Goal: Information Seeking & Learning: Learn about a topic

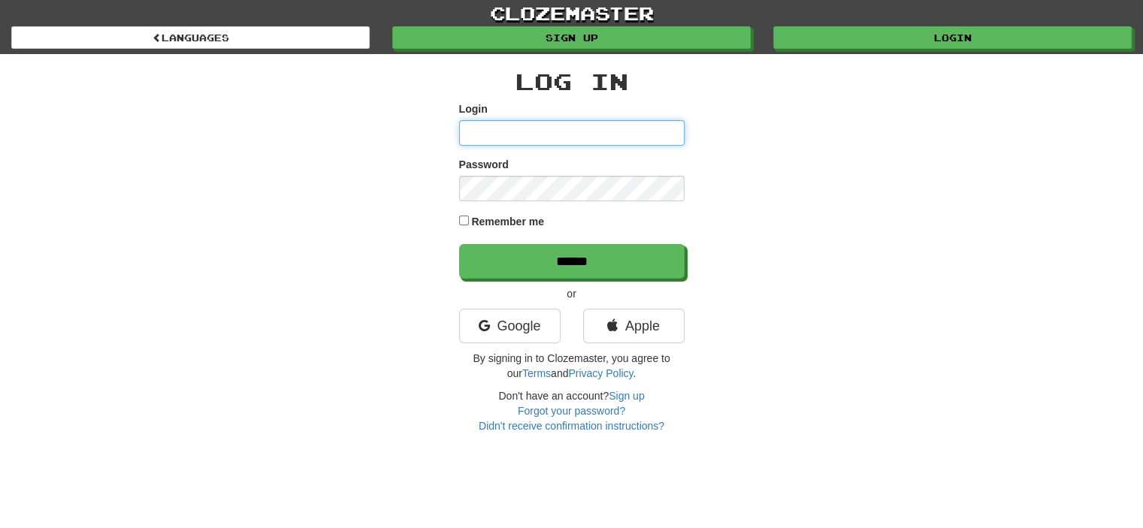
click at [573, 123] on input "Login" at bounding box center [571, 133] width 225 height 26
type input "**********"
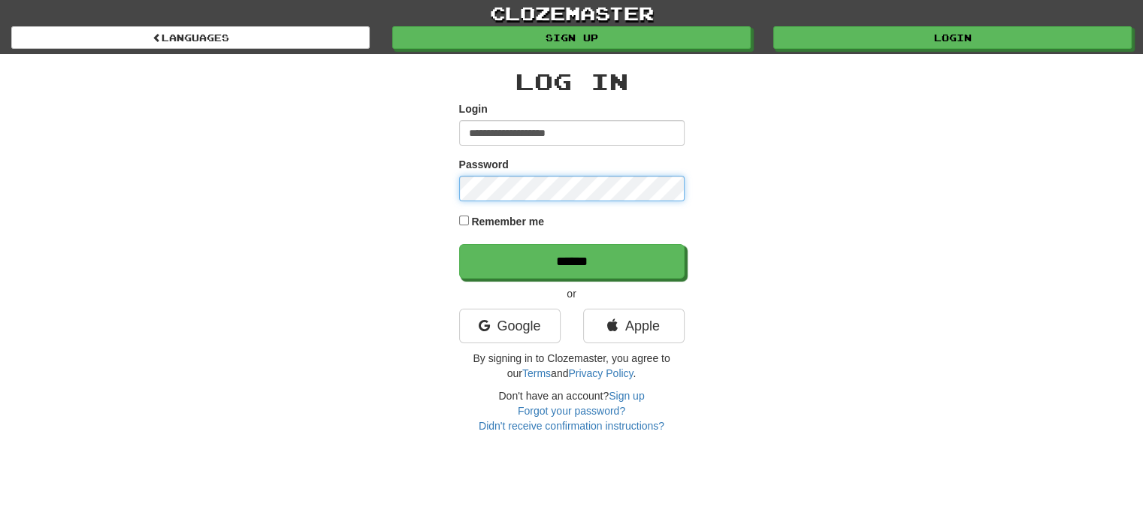
click at [459, 244] on input "******" at bounding box center [571, 261] width 225 height 35
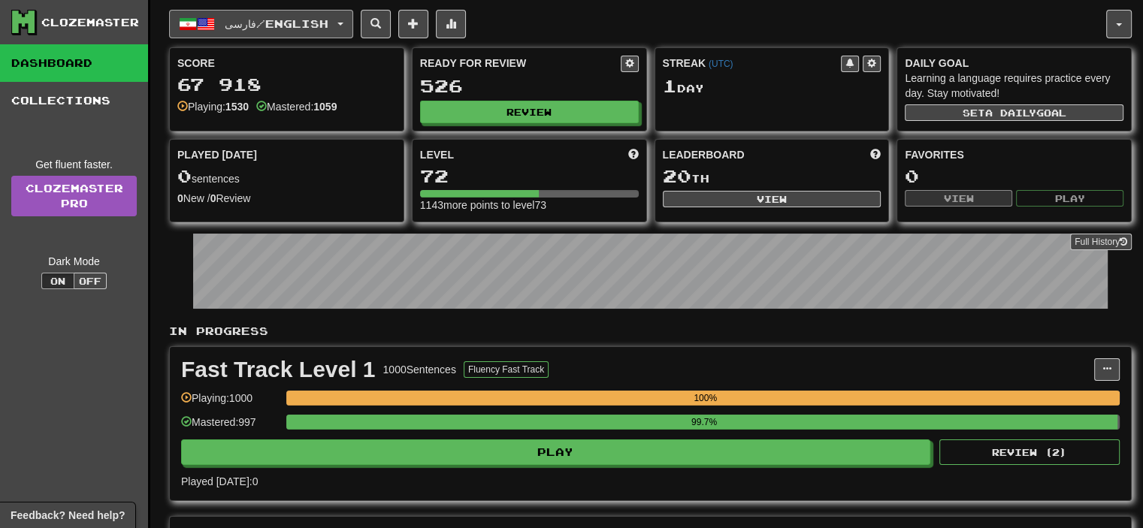
click at [283, 18] on span "فارسی / English" at bounding box center [277, 23] width 104 height 13
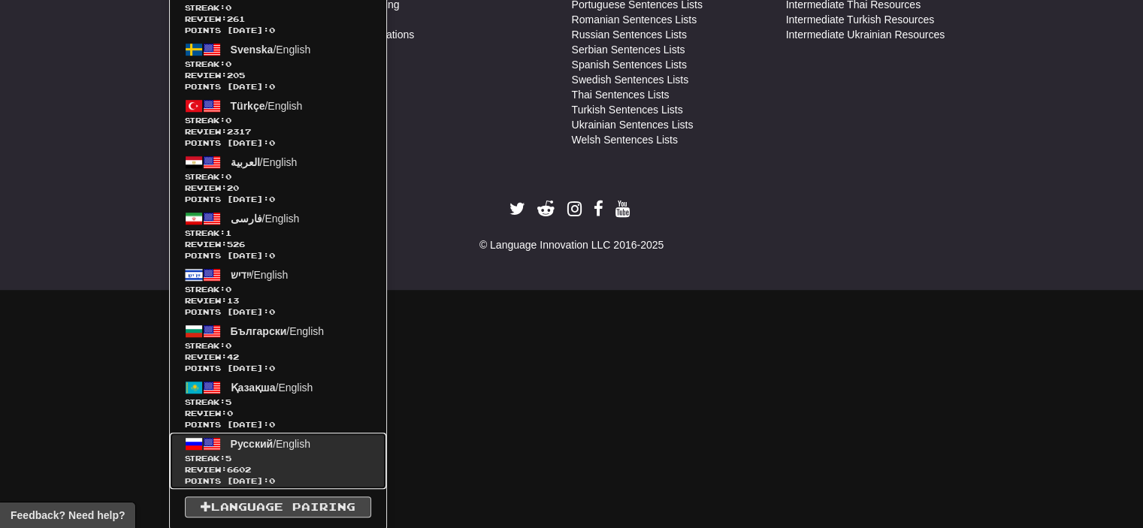
click at [269, 467] on span "Review: 6602" at bounding box center [278, 470] width 186 height 11
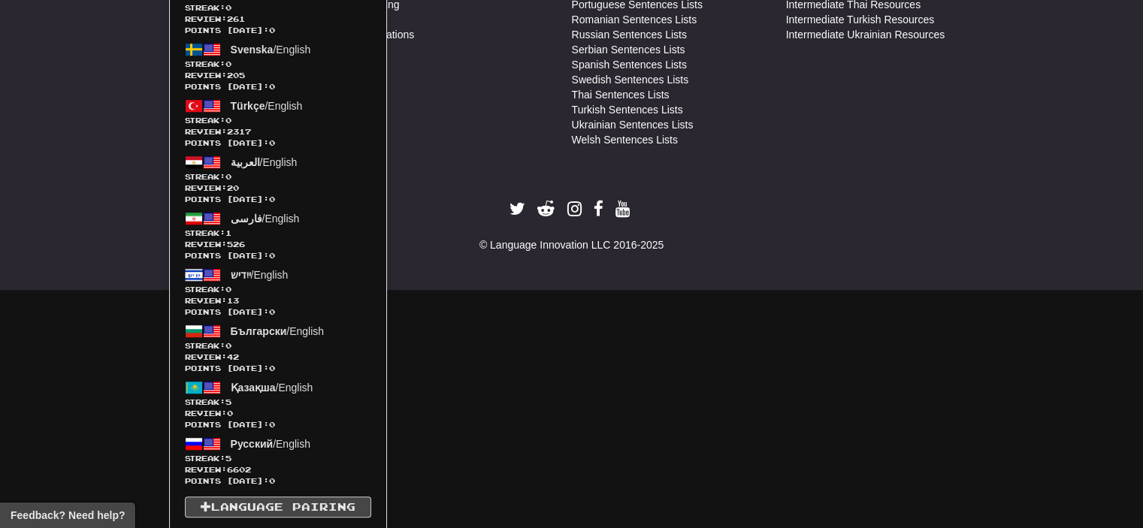
scroll to position [722, 0]
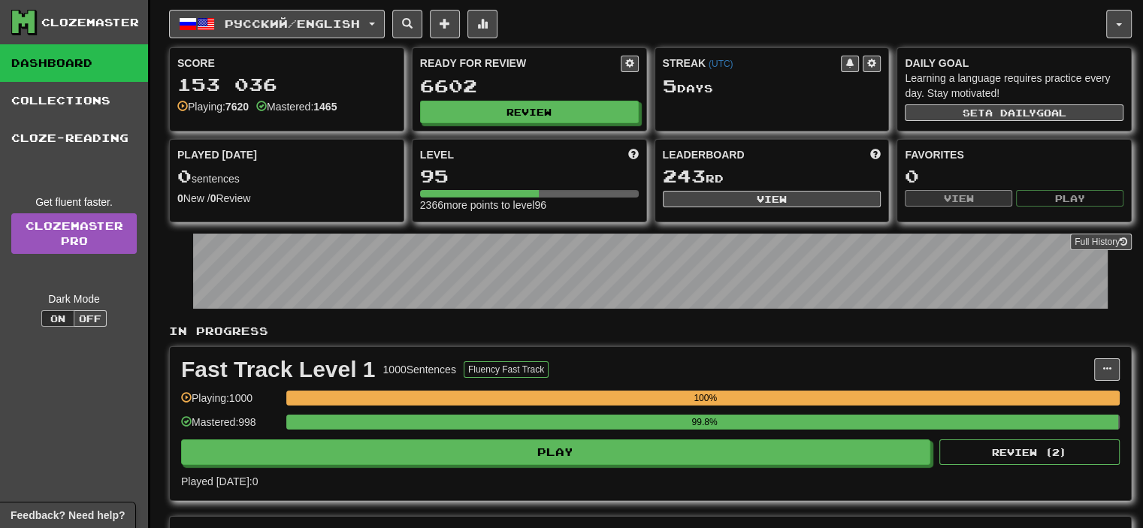
click at [534, 424] on div "99.8%" at bounding box center [705, 422] width 828 height 15
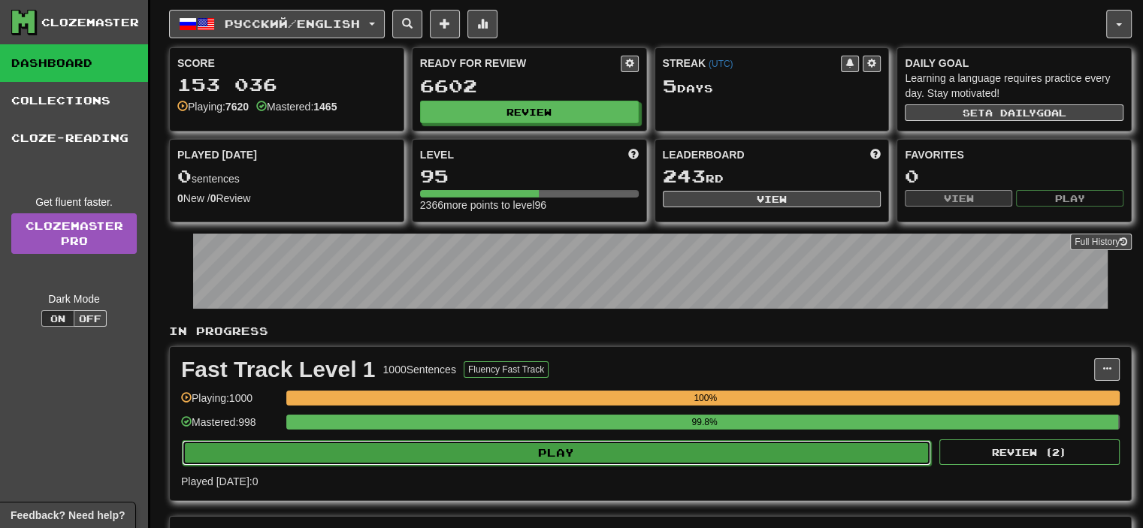
click at [514, 440] on button "Play" at bounding box center [556, 453] width 749 height 26
select select "**"
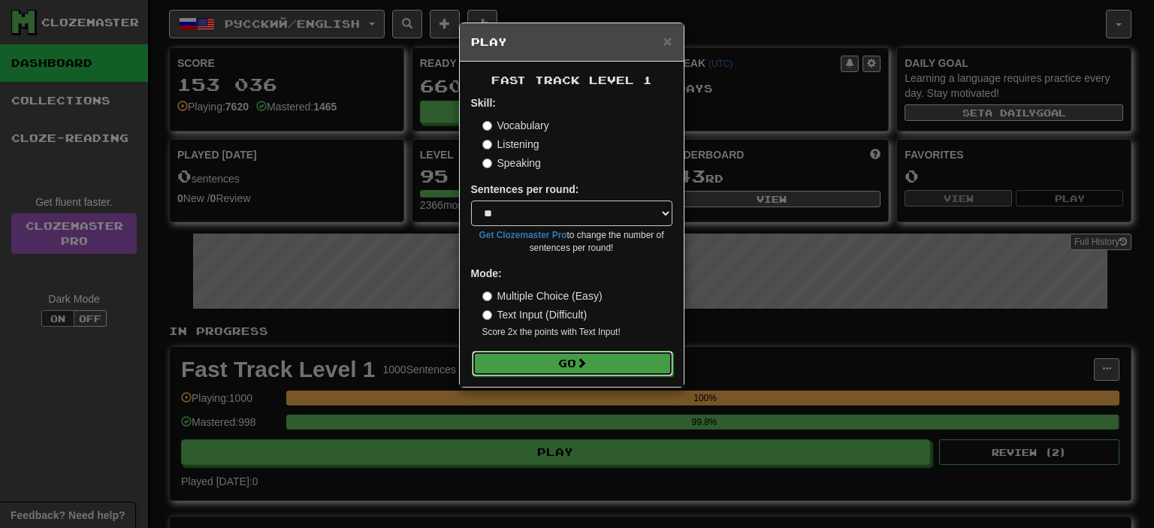
click at [570, 372] on button "Go" at bounding box center [572, 364] width 201 height 26
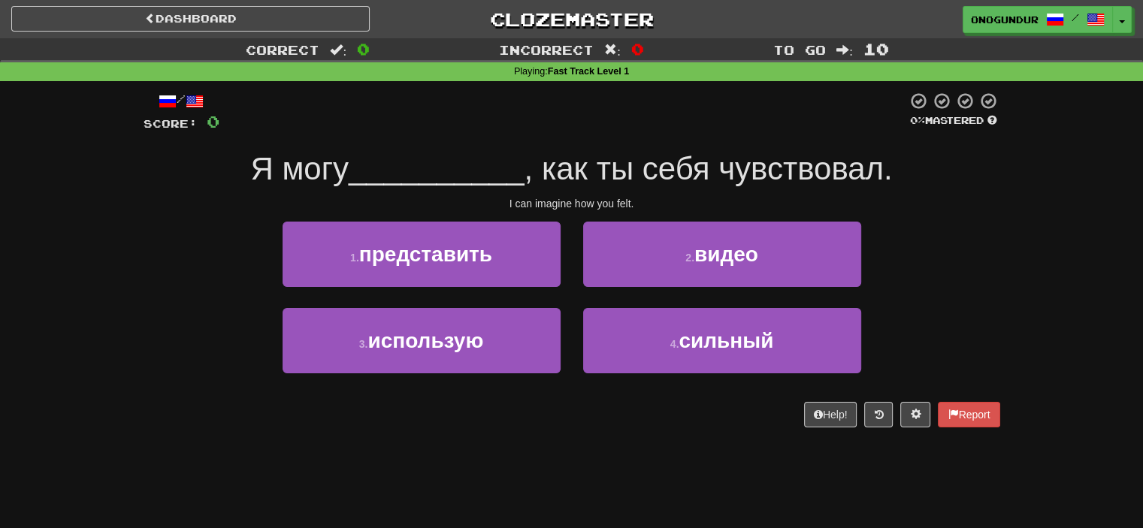
click at [992, 186] on div "Я могу __________ , как ты себя чувствовал." at bounding box center [572, 169] width 857 height 41
click at [625, 451] on div "Dashboard Clozemaster onogundur / Toggle Dropdown Dashboard Leaderboard Activit…" at bounding box center [571, 264] width 1143 height 528
click at [370, 252] on span "представить" at bounding box center [425, 254] width 133 height 23
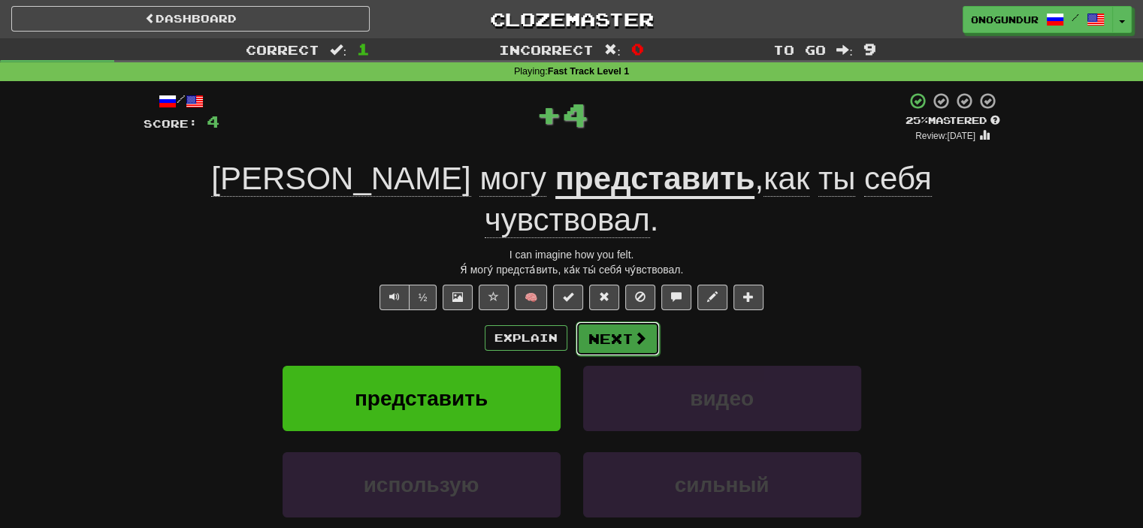
click at [634, 331] on span at bounding box center [641, 338] width 14 height 14
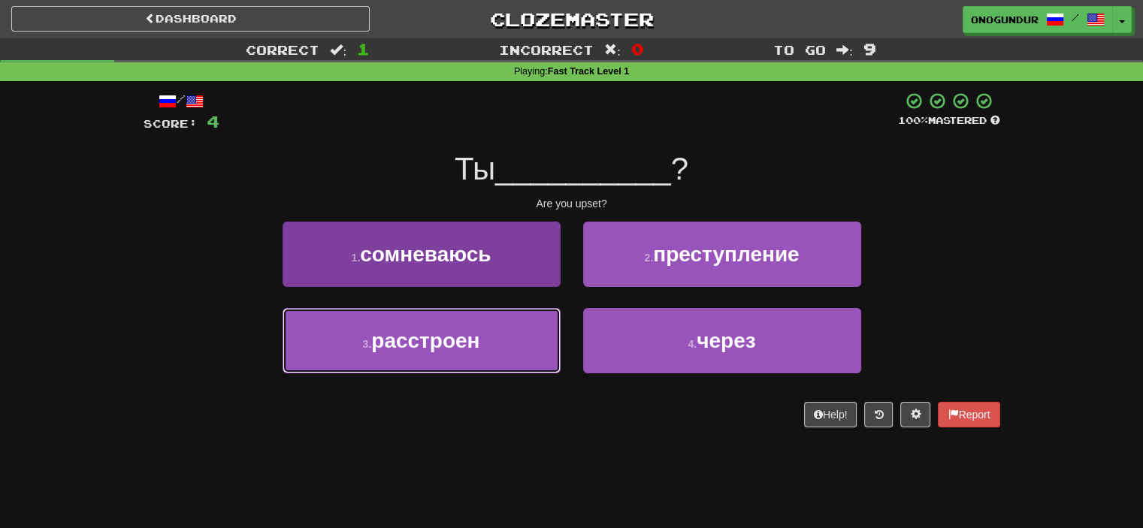
drag, startPoint x: 470, startPoint y: 345, endPoint x: 504, endPoint y: 365, distance: 39.1
click at [470, 345] on span "расстроен" at bounding box center [425, 340] width 108 height 23
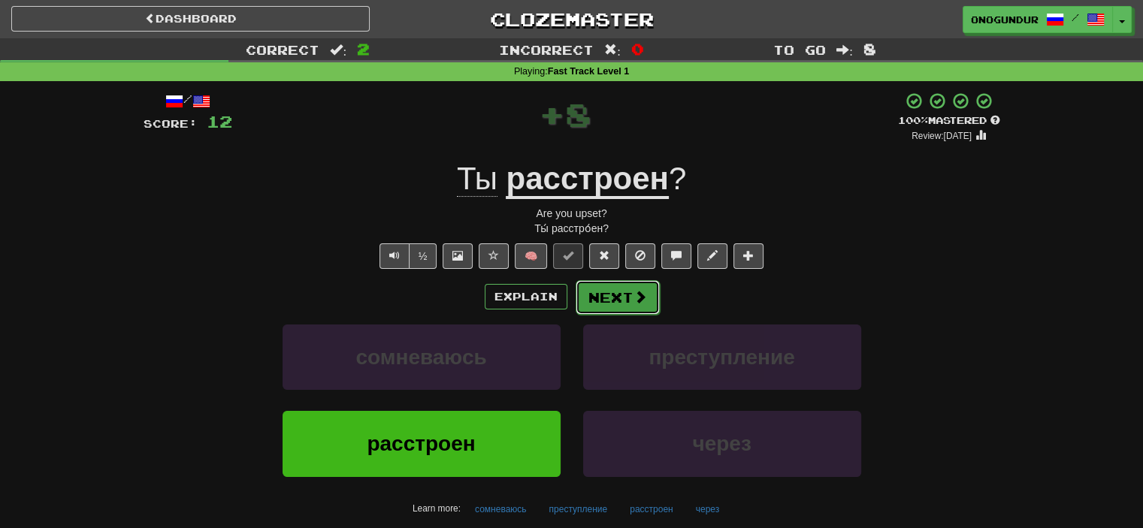
click at [622, 301] on button "Next" at bounding box center [618, 297] width 84 height 35
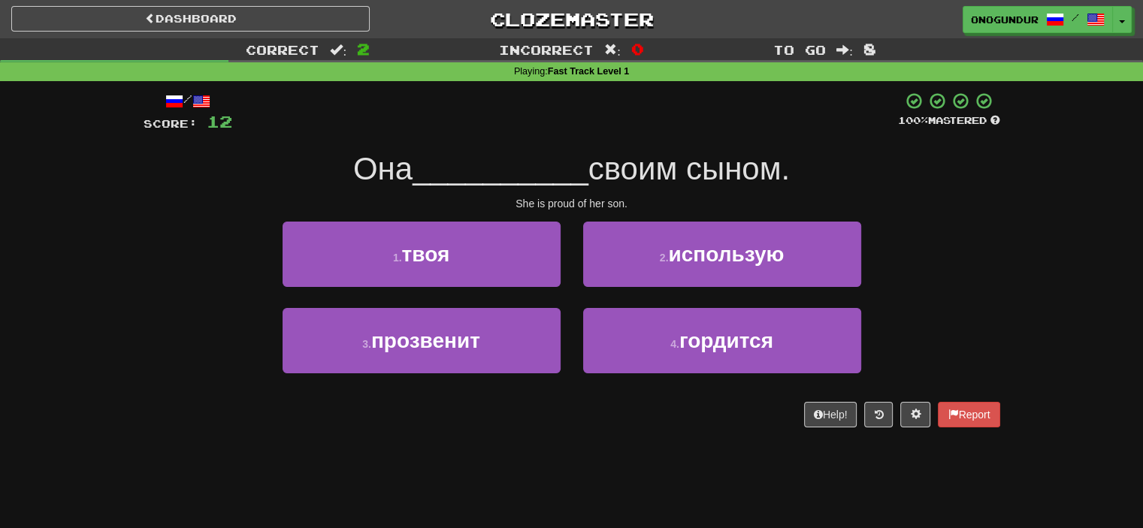
click at [1016, 242] on div "Correct : 2 Incorrect : 0 To go : 8 Playing : Fast Track Level 1 / Score: 12 10…" at bounding box center [571, 243] width 1143 height 410
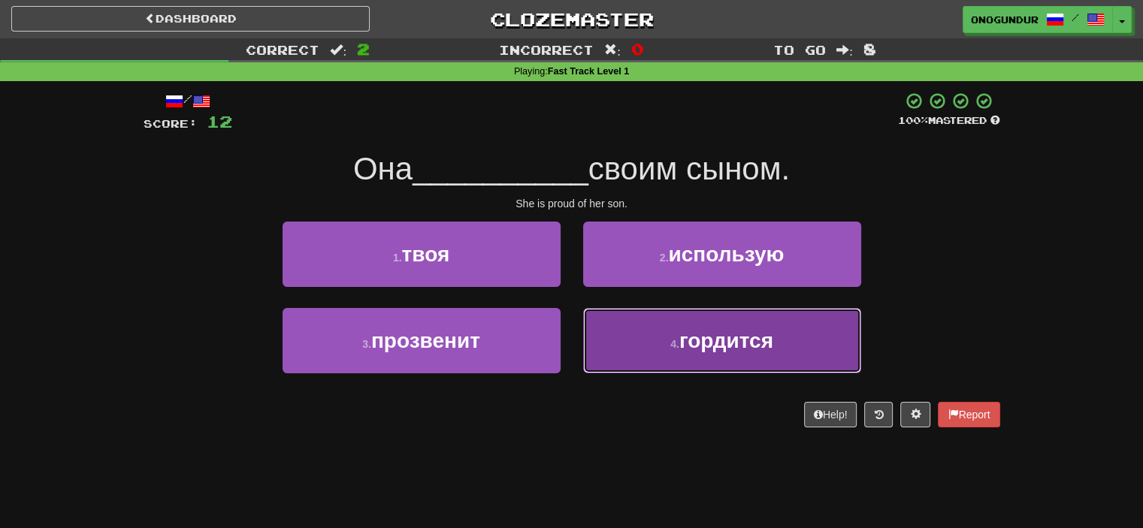
click at [754, 340] on span "гордится" at bounding box center [726, 340] width 94 height 23
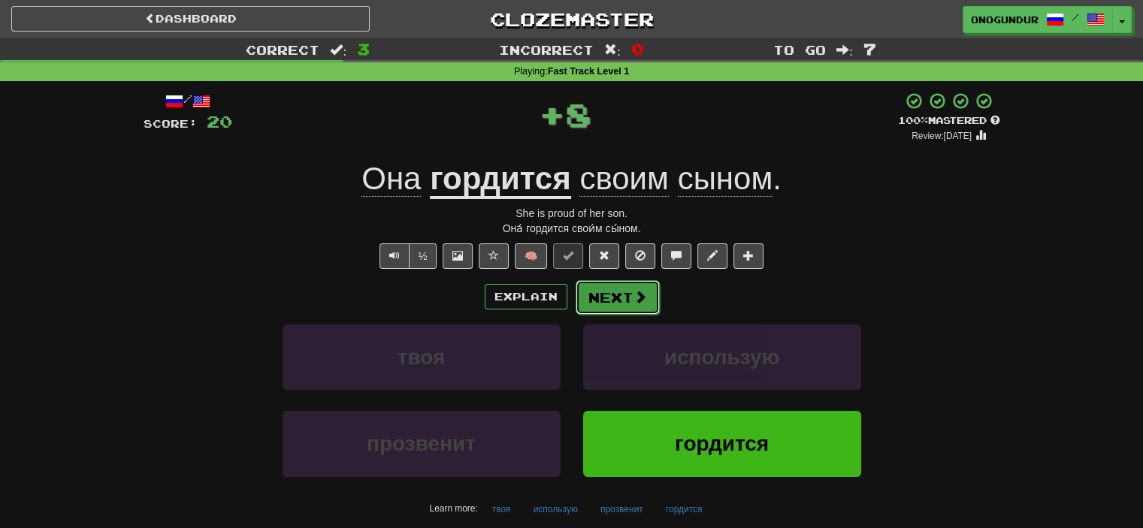
click at [617, 305] on button "Next" at bounding box center [618, 297] width 84 height 35
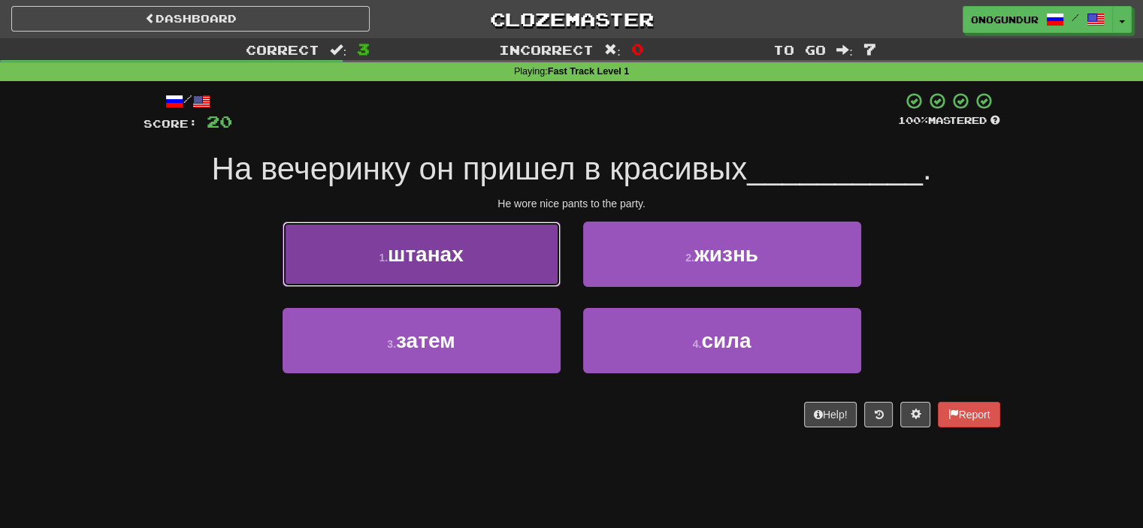
click at [475, 267] on button "1 . штанах" at bounding box center [422, 254] width 278 height 65
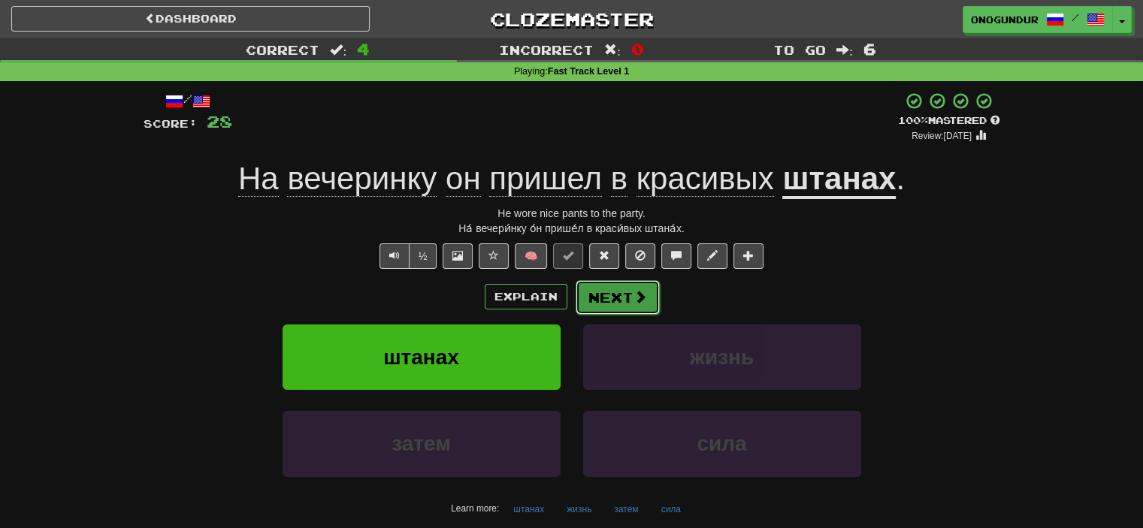
click at [620, 294] on button "Next" at bounding box center [618, 297] width 84 height 35
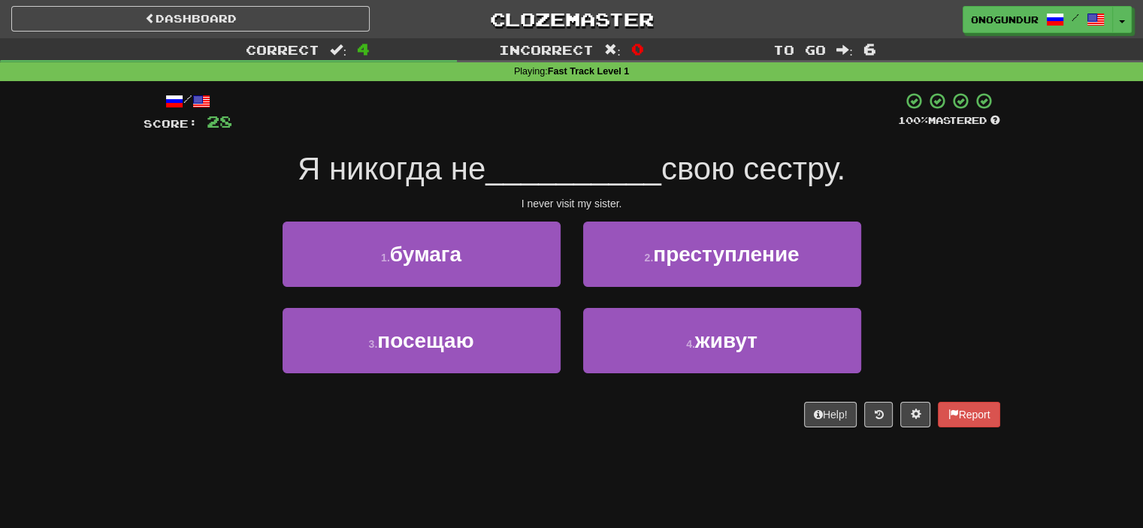
click at [484, 420] on div "Help! Report" at bounding box center [572, 415] width 857 height 26
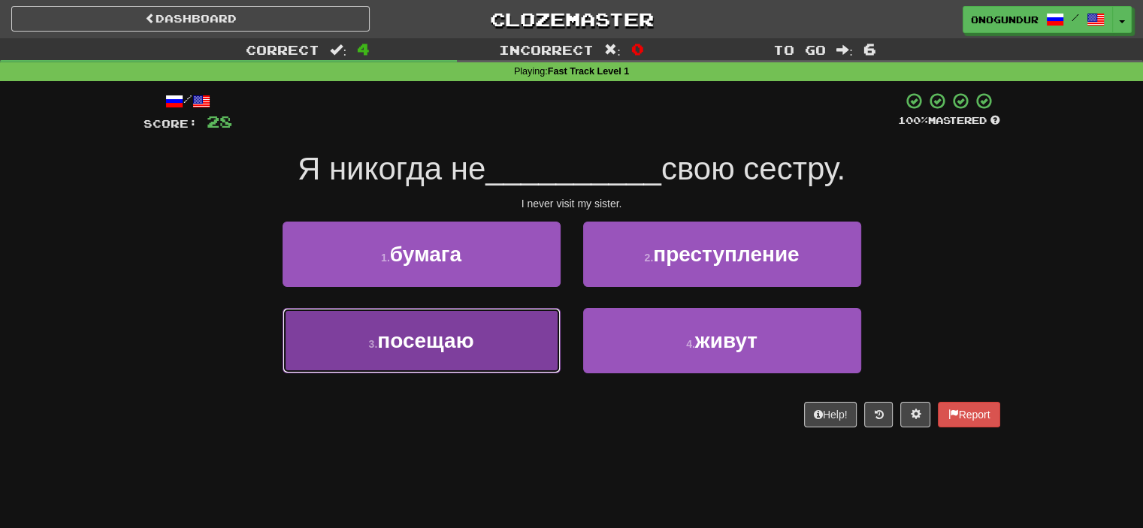
click at [505, 343] on button "3 . посещаю" at bounding box center [422, 340] width 278 height 65
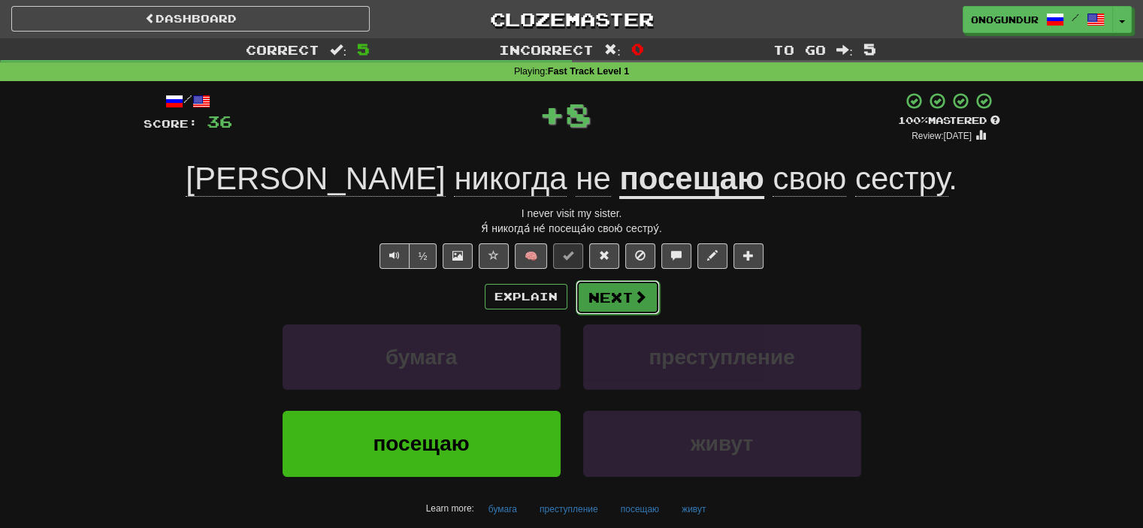
click at [601, 288] on button "Next" at bounding box center [618, 297] width 84 height 35
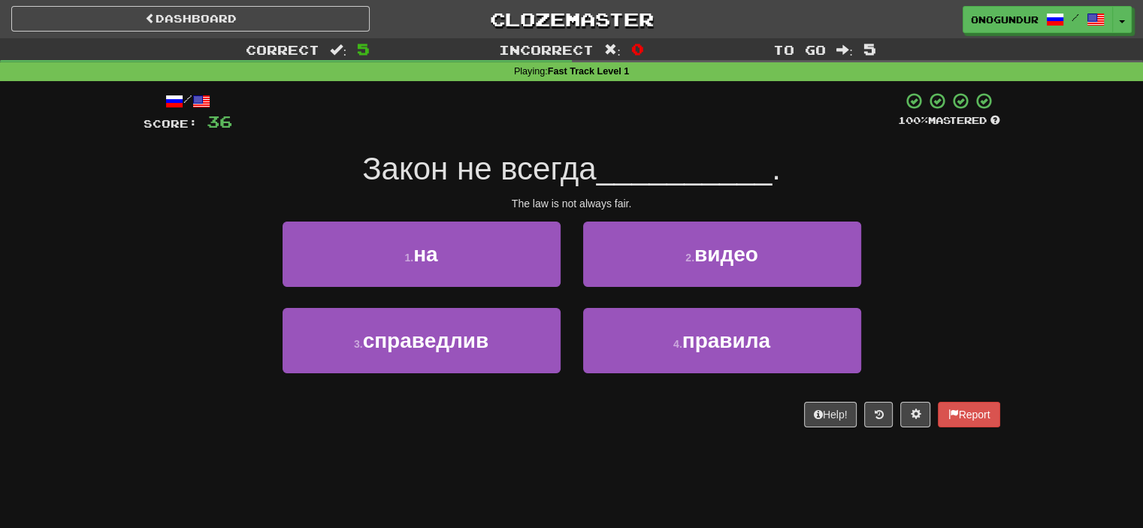
click at [576, 473] on div "Dashboard Clozemaster onogundur / Toggle Dropdown Dashboard Leaderboard Activit…" at bounding box center [571, 264] width 1143 height 528
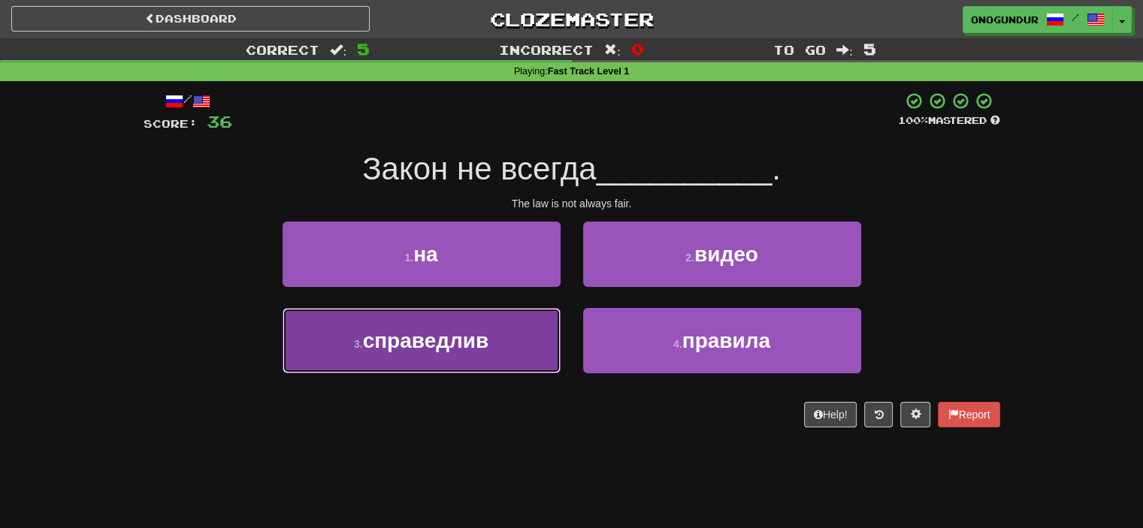
click at [522, 360] on button "3 . справедлив" at bounding box center [422, 340] width 278 height 65
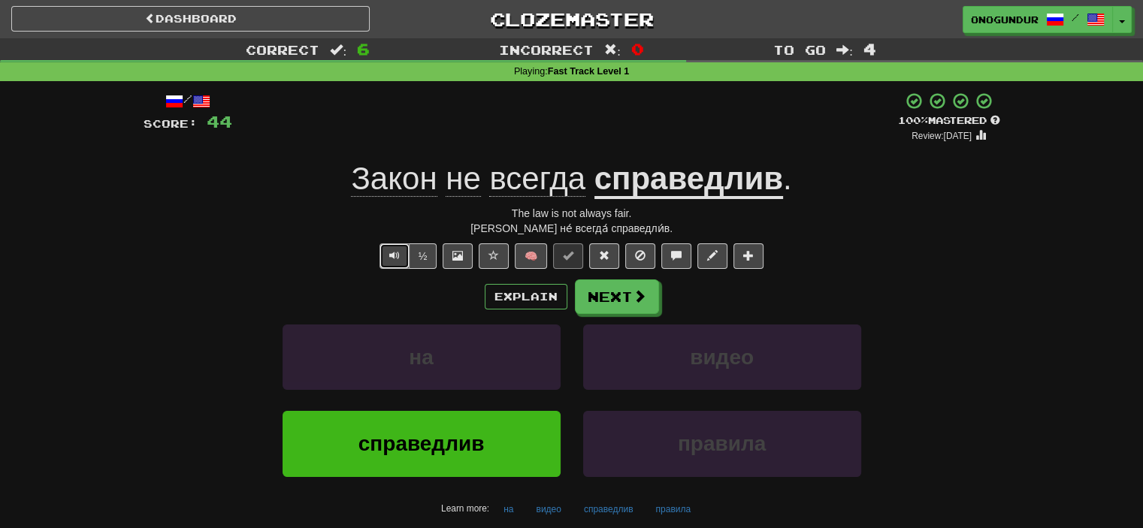
click at [396, 253] on span "Text-to-speech controls" at bounding box center [394, 255] width 11 height 11
click at [607, 318] on div "Explain Next на видео справедлив правила Learn more: на видео справедлив правила" at bounding box center [572, 400] width 857 height 241
click at [608, 308] on button "Next" at bounding box center [618, 297] width 84 height 35
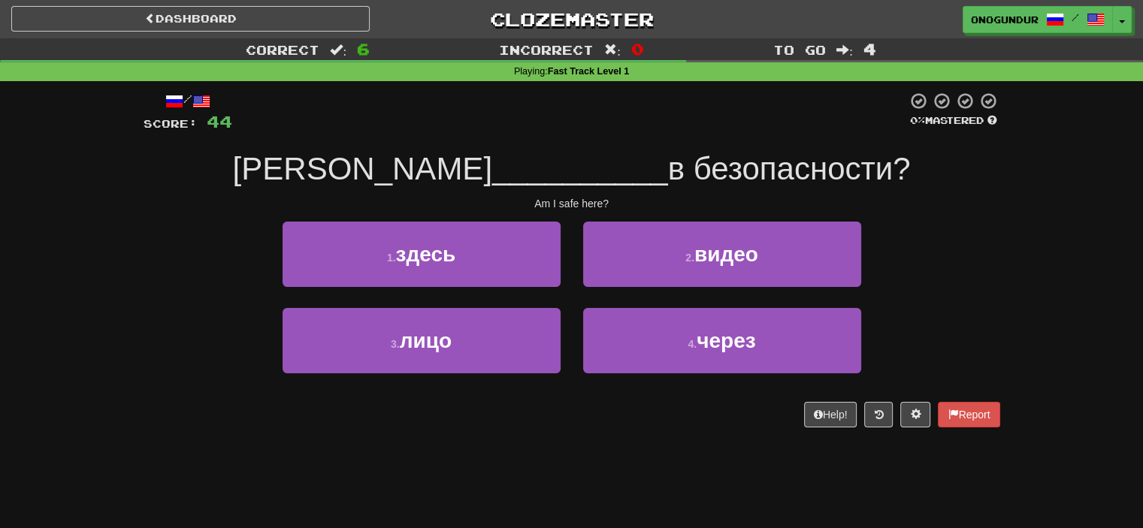
click at [544, 522] on div "Dashboard Clozemaster onogundur / Toggle Dropdown Dashboard Leaderboard Activit…" at bounding box center [571, 264] width 1143 height 528
click at [572, 489] on div "Dashboard Clozemaster onogundur / Toggle Dropdown Dashboard Leaderboard Activit…" at bounding box center [571, 264] width 1143 height 528
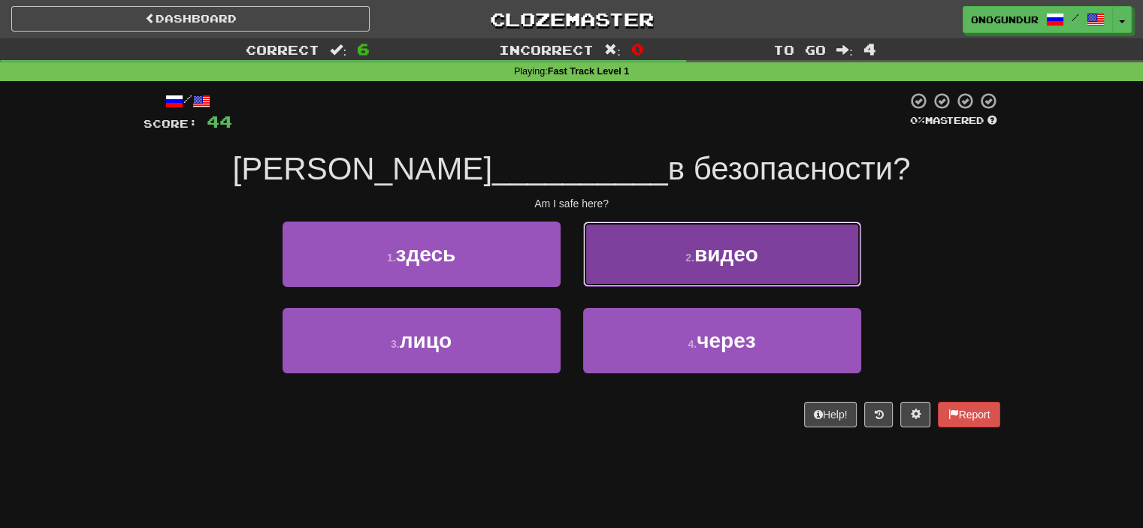
click at [847, 259] on button "2 . видео" at bounding box center [722, 254] width 278 height 65
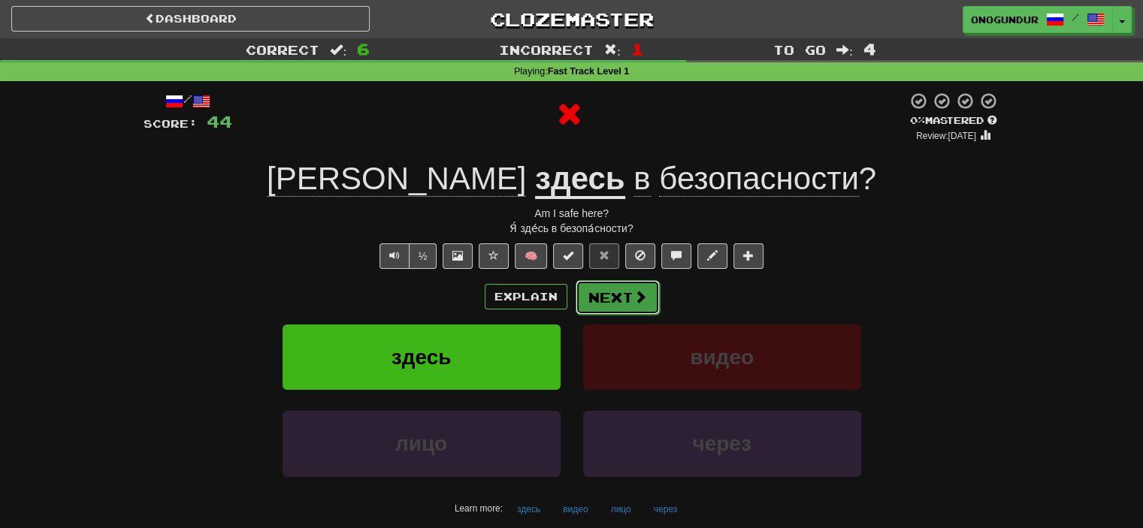
click at [603, 286] on button "Next" at bounding box center [618, 297] width 84 height 35
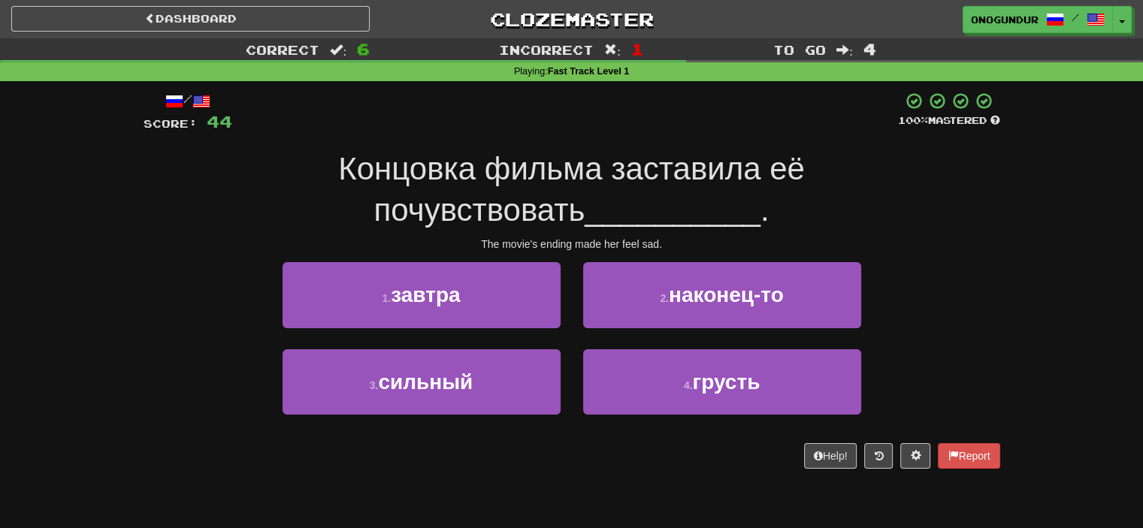
click at [584, 458] on div "Help! Report" at bounding box center [572, 456] width 857 height 26
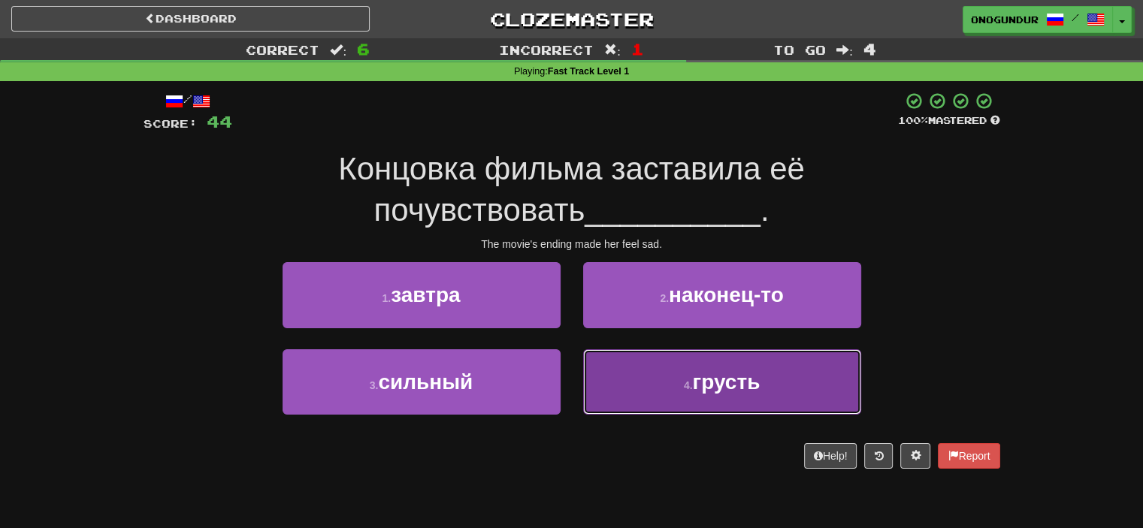
click at [637, 399] on button "4 . грусть" at bounding box center [722, 382] width 278 height 65
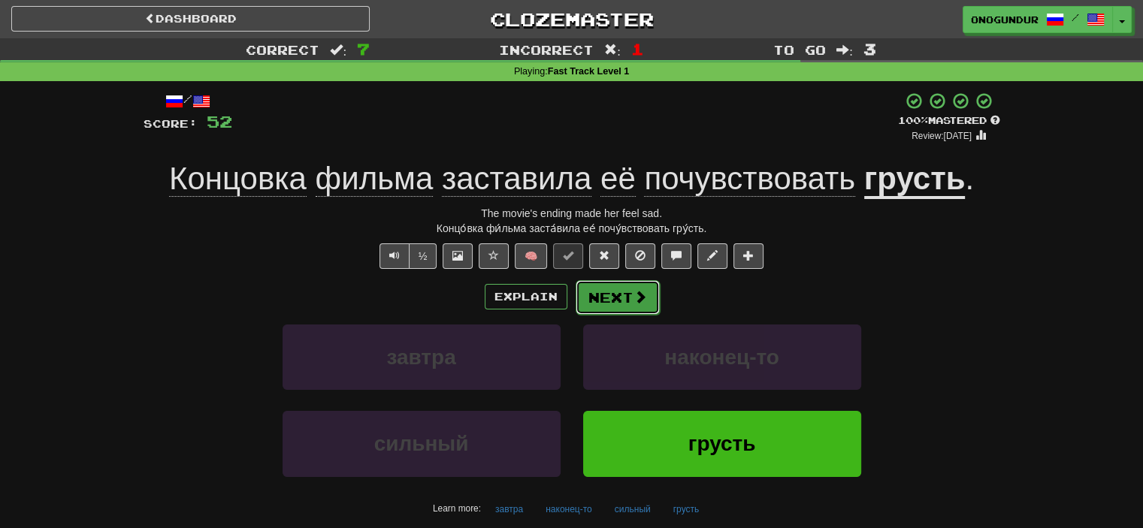
click at [634, 300] on span at bounding box center [641, 297] width 14 height 14
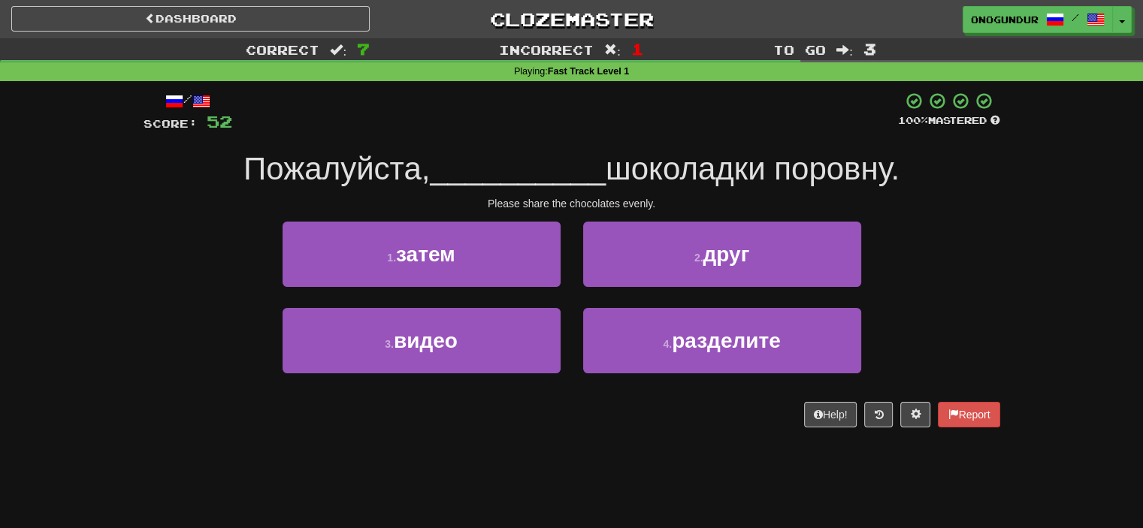
click at [1034, 285] on div "Correct : 7 Incorrect : 1 To go : 3 Playing : Fast Track Level 1 / Score: 52 10…" at bounding box center [571, 243] width 1143 height 410
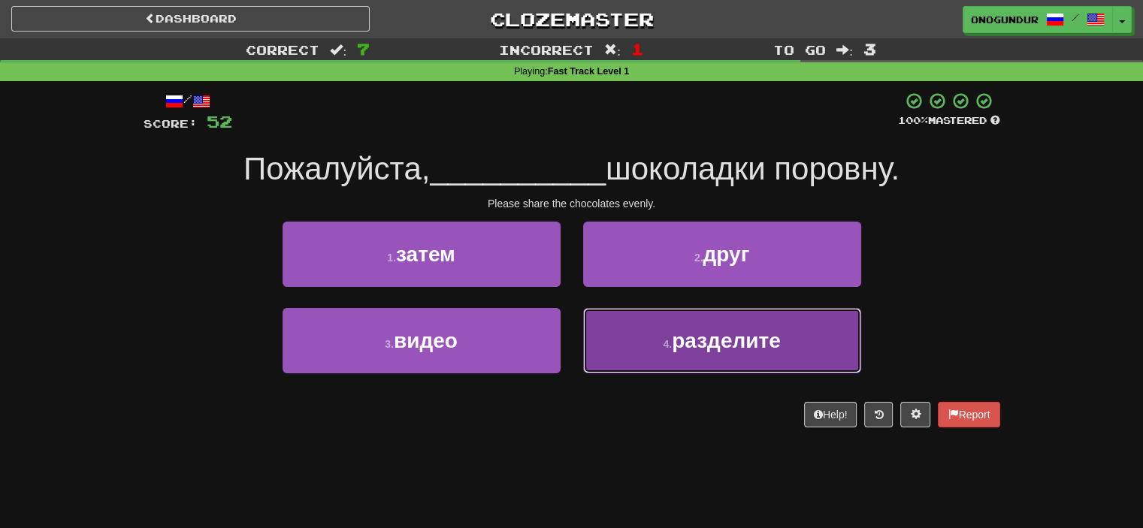
click at [824, 336] on button "4 . разделите" at bounding box center [722, 340] width 278 height 65
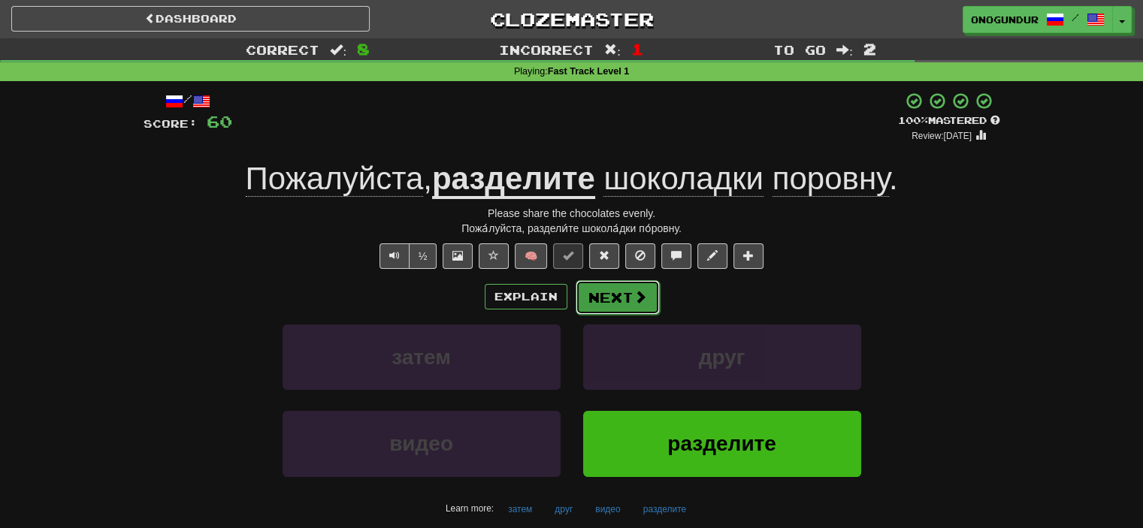
click at [642, 307] on button "Next" at bounding box center [618, 297] width 84 height 35
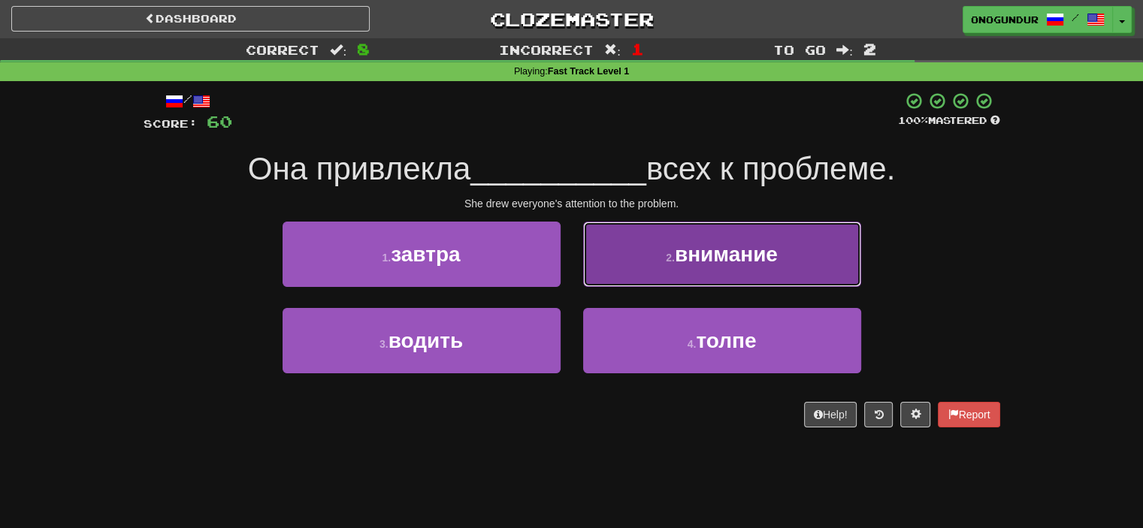
click at [673, 279] on button "2 . внимание" at bounding box center [722, 254] width 278 height 65
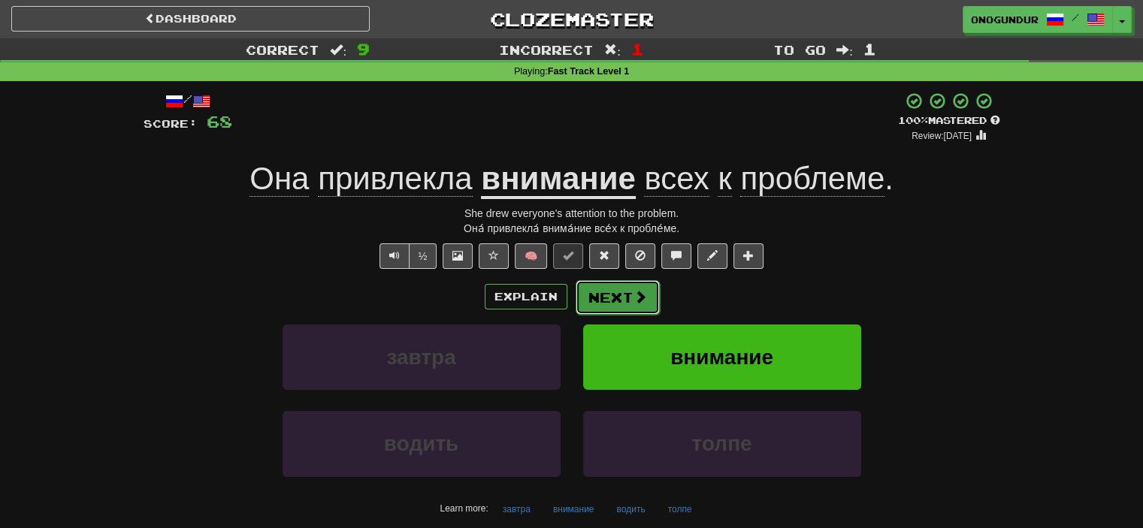
click at [621, 298] on button "Next" at bounding box center [618, 297] width 84 height 35
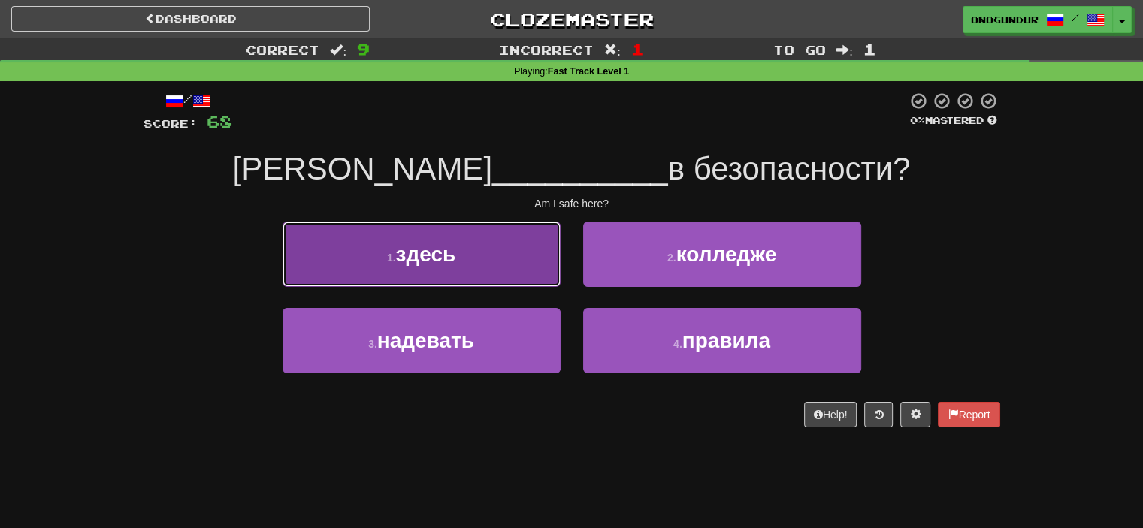
click at [486, 267] on button "1 . здесь" at bounding box center [422, 254] width 278 height 65
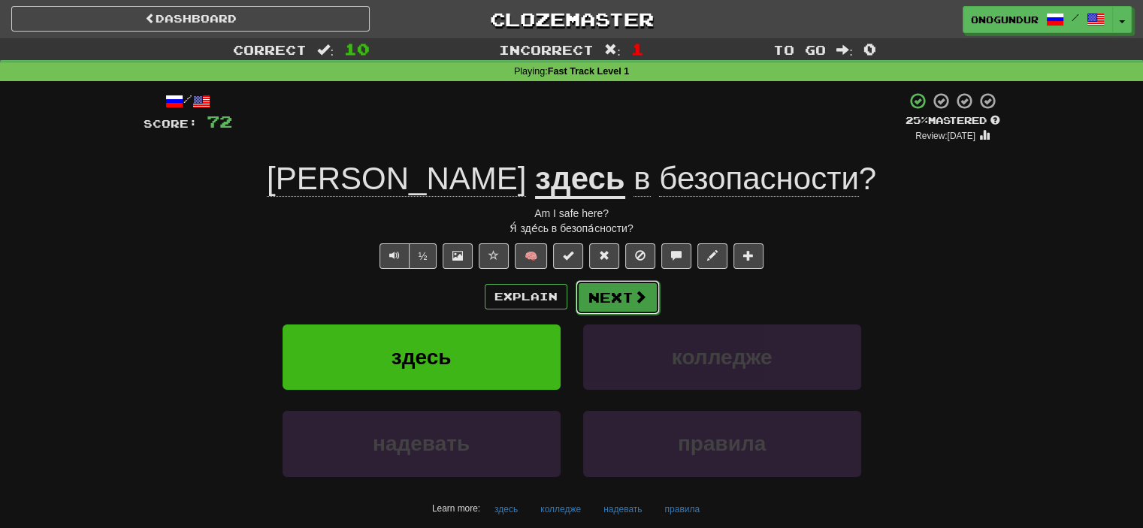
click at [621, 298] on button "Next" at bounding box center [618, 297] width 84 height 35
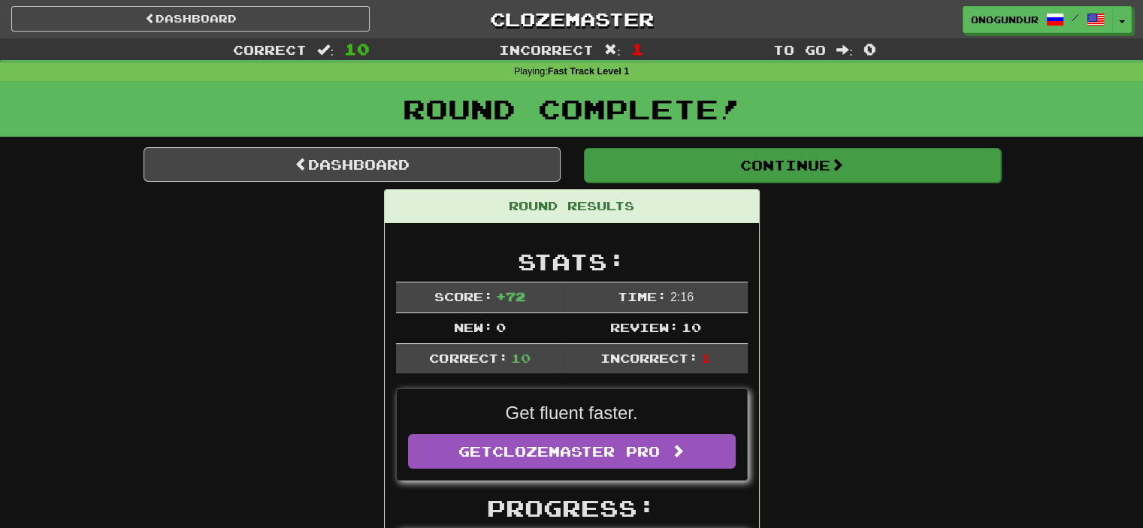
drag, startPoint x: 752, startPoint y: 147, endPoint x: 761, endPoint y: 159, distance: 15.6
click at [761, 164] on button "Continue" at bounding box center [792, 165] width 417 height 35
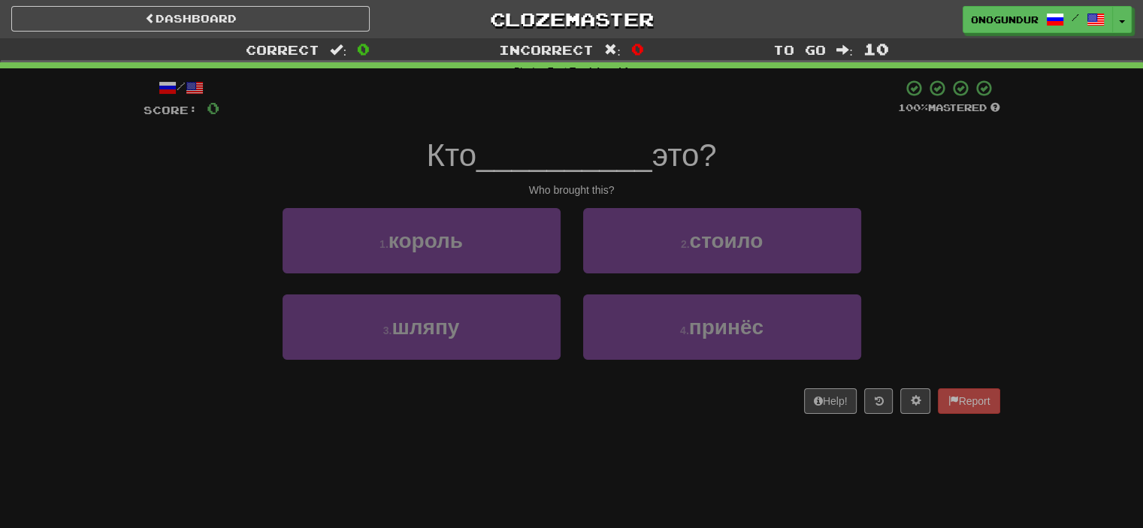
click at [730, 462] on div "Dashboard Clozemaster onogundur / Toggle Dropdown Dashboard Leaderboard Activit…" at bounding box center [571, 264] width 1143 height 528
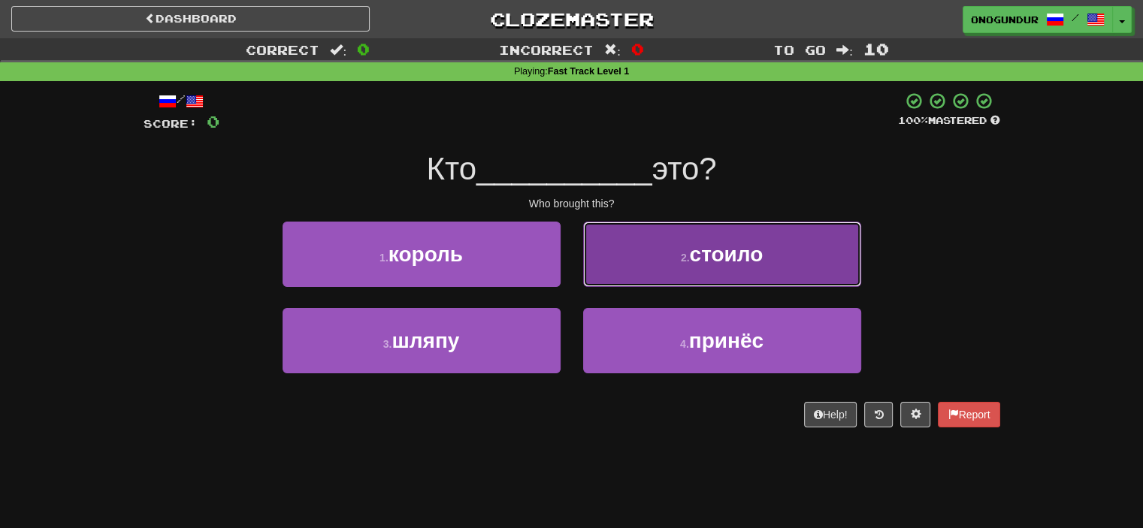
click at [619, 267] on button "2 . стоило" at bounding box center [722, 254] width 278 height 65
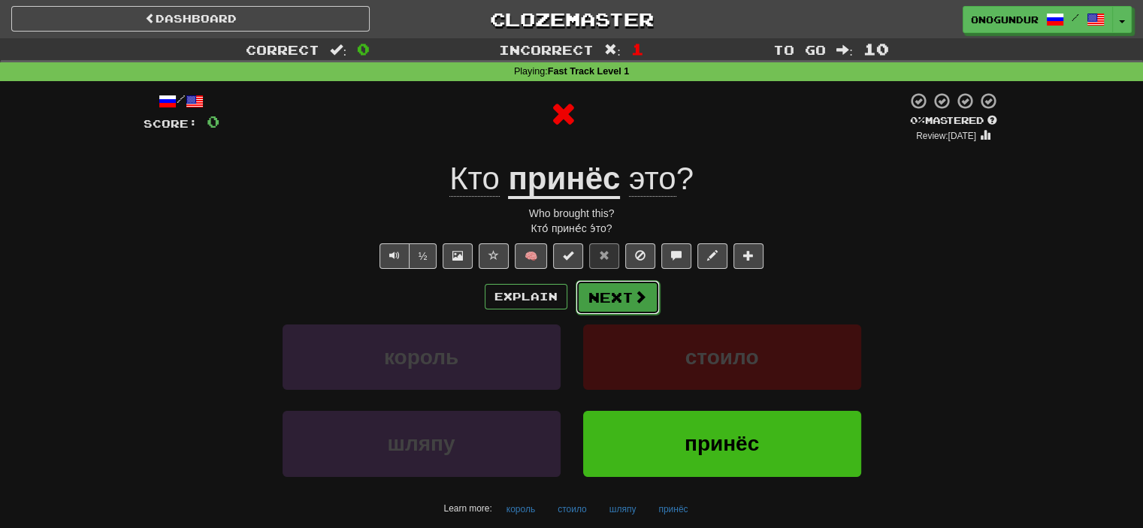
click at [619, 294] on button "Next" at bounding box center [618, 297] width 84 height 35
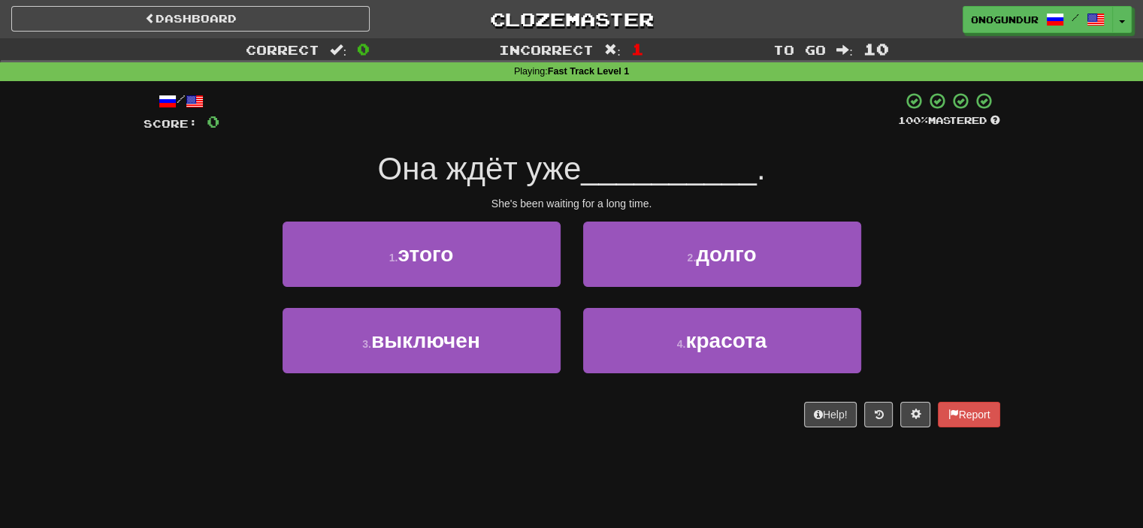
click at [580, 469] on div "Dashboard Clozemaster onogundur / Toggle Dropdown Dashboard Leaderboard Activit…" at bounding box center [571, 264] width 1143 height 528
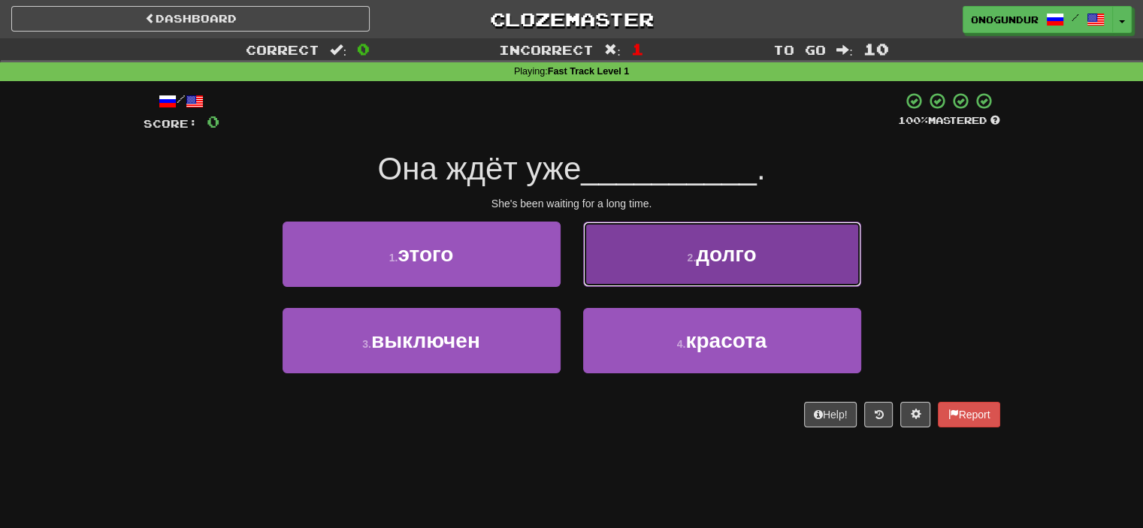
click at [659, 264] on button "2 . долго" at bounding box center [722, 254] width 278 height 65
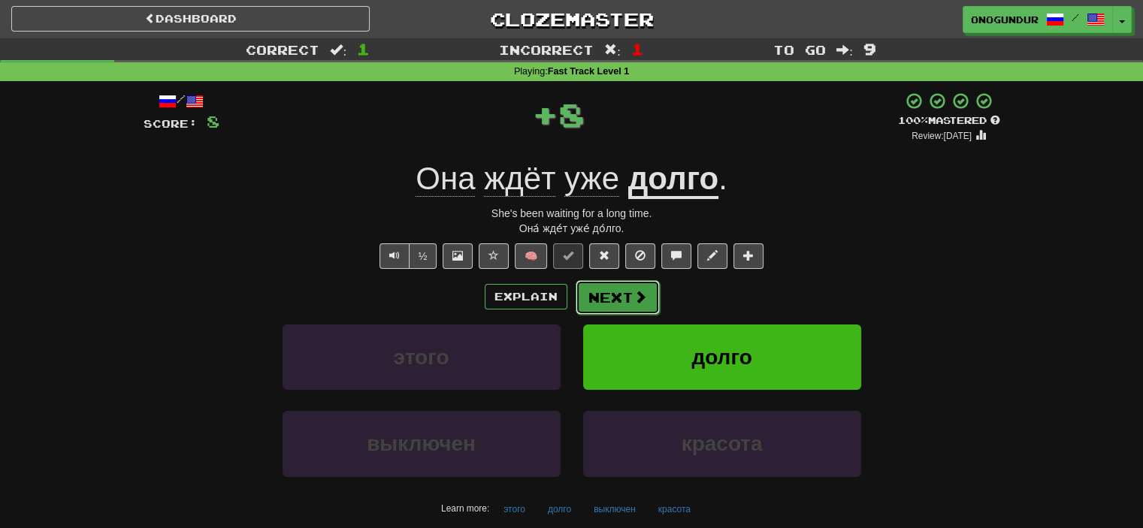
click at [637, 294] on span at bounding box center [641, 297] width 14 height 14
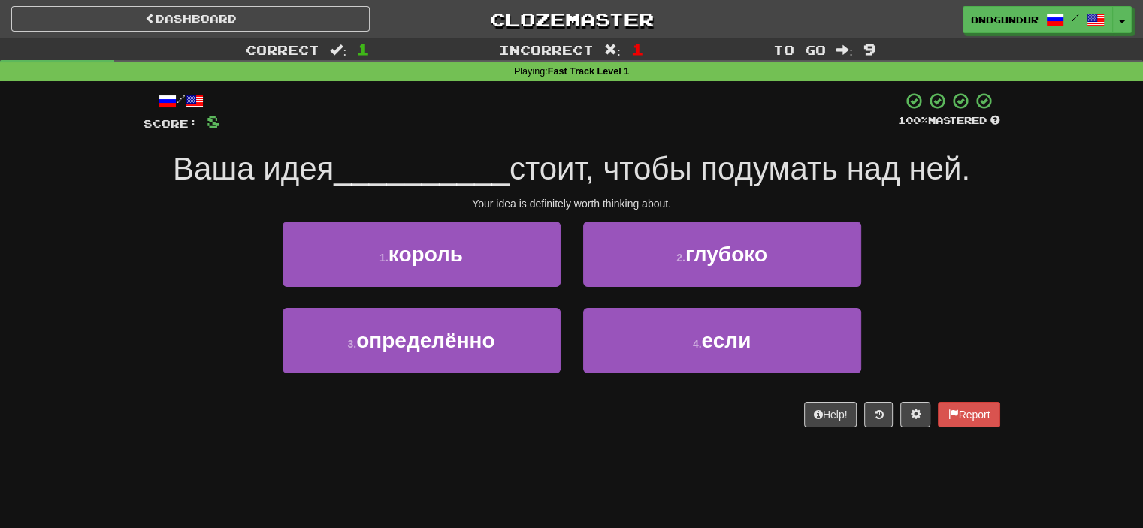
click at [634, 451] on div "Dashboard Clozemaster onogundur / Toggle Dropdown Dashboard Leaderboard Activit…" at bounding box center [571, 264] width 1143 height 528
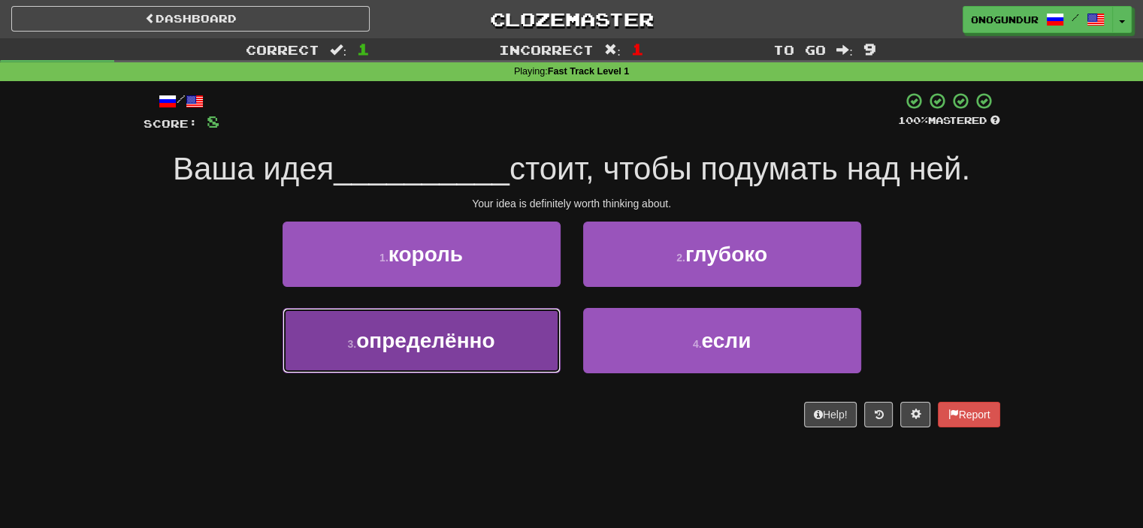
click at [512, 360] on button "3 . определённо" at bounding box center [422, 340] width 278 height 65
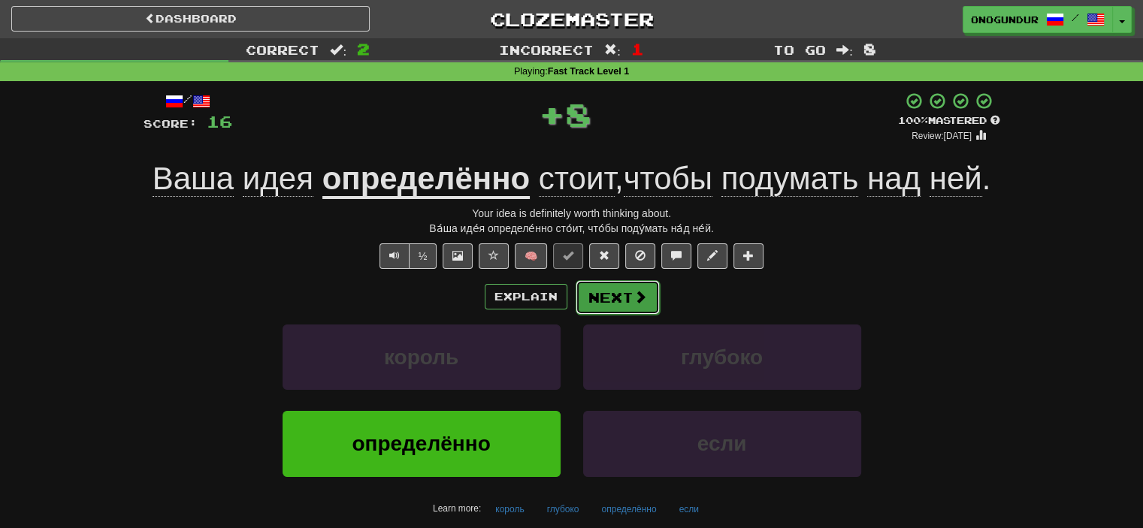
click at [631, 312] on button "Next" at bounding box center [618, 297] width 84 height 35
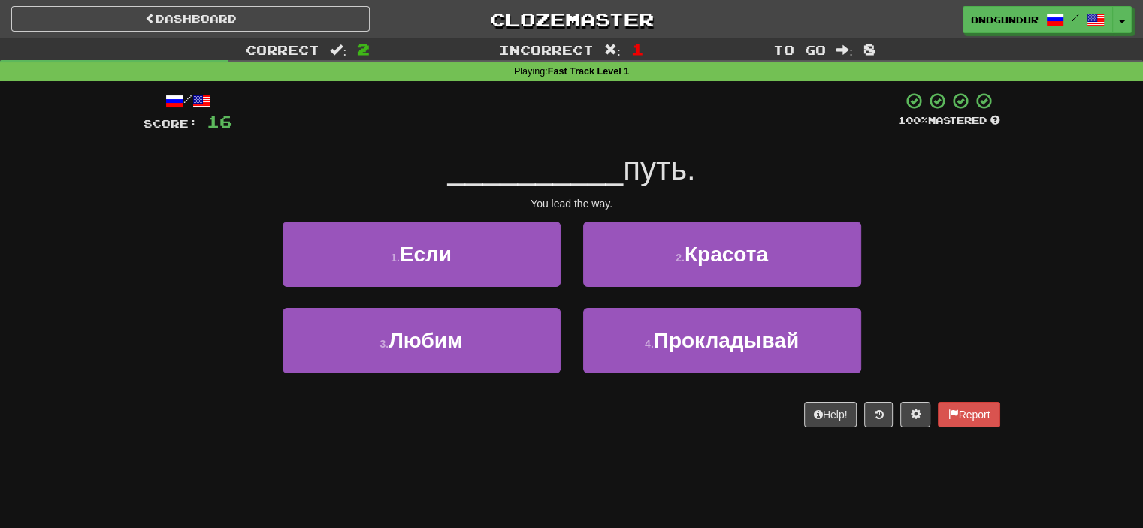
click at [634, 453] on div "Dashboard Clozemaster onogundur / Toggle Dropdown Dashboard Leaderboard Activit…" at bounding box center [571, 264] width 1143 height 528
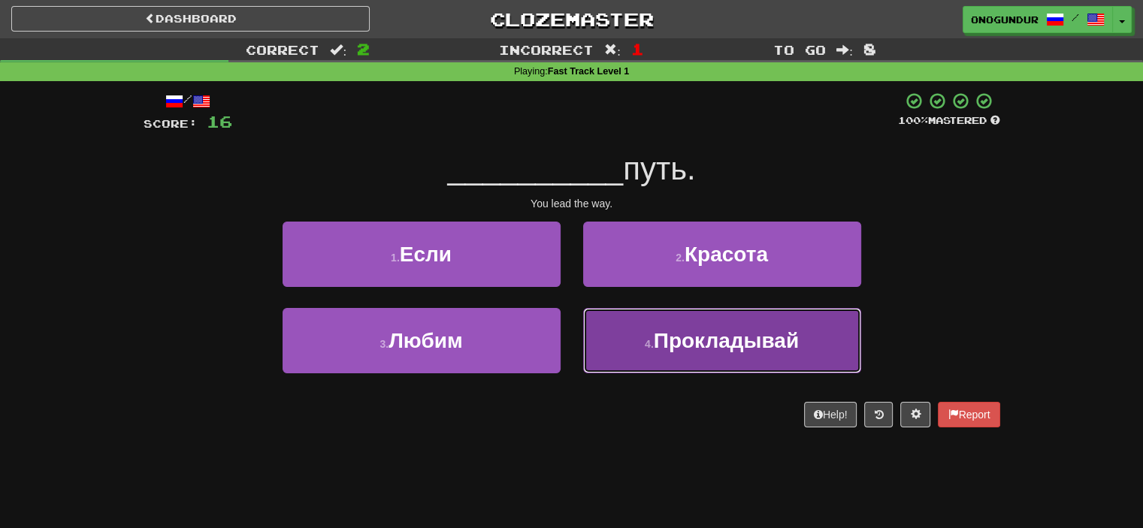
click at [613, 353] on button "4 . Прокладывай" at bounding box center [722, 340] width 278 height 65
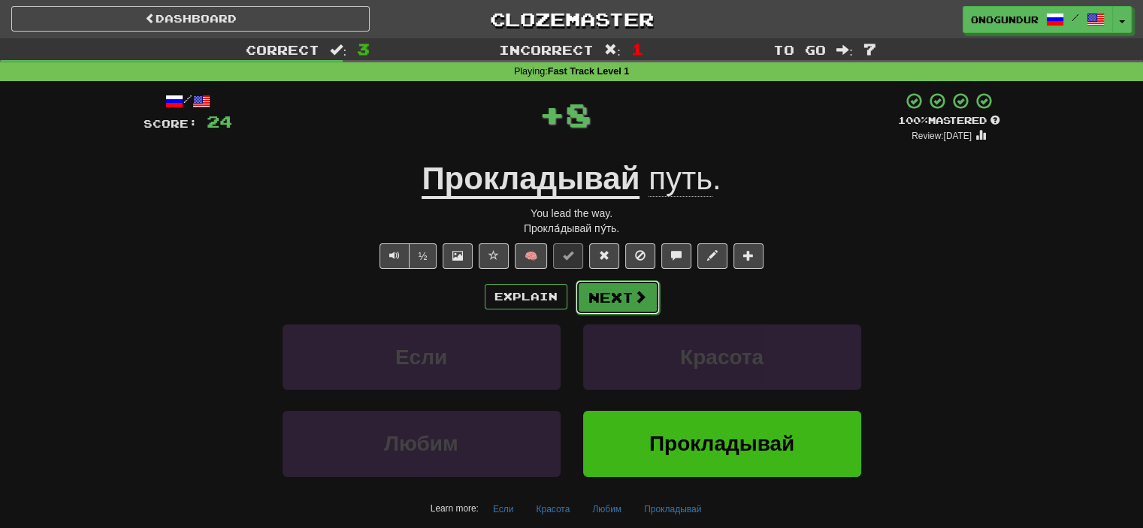
click at [612, 306] on button "Next" at bounding box center [618, 297] width 84 height 35
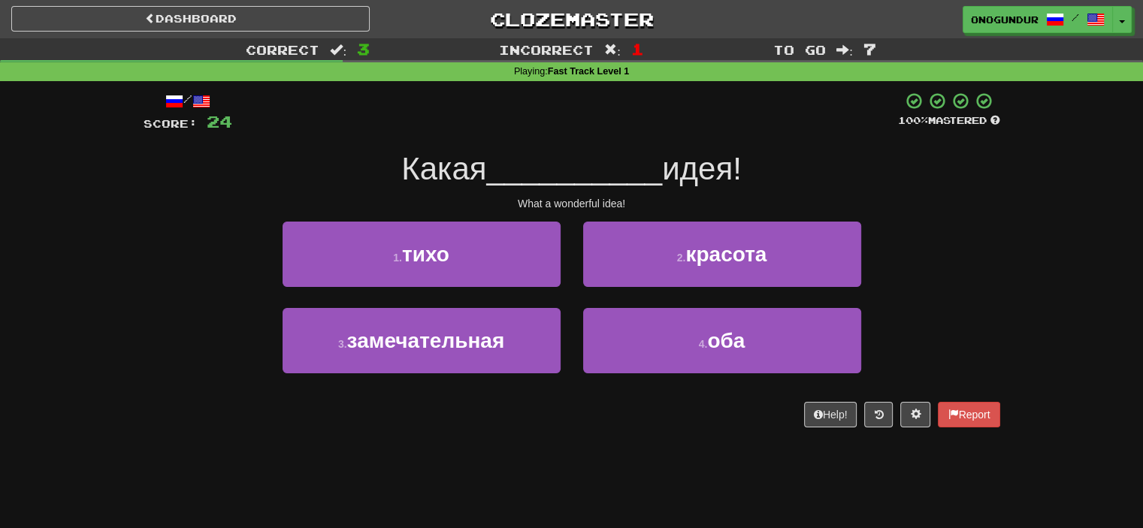
drag, startPoint x: 616, startPoint y: 451, endPoint x: 617, endPoint y: 442, distance: 9.1
click at [616, 449] on div "Dashboard Clozemaster onogundur / Toggle Dropdown Dashboard Leaderboard Activit…" at bounding box center [571, 264] width 1143 height 528
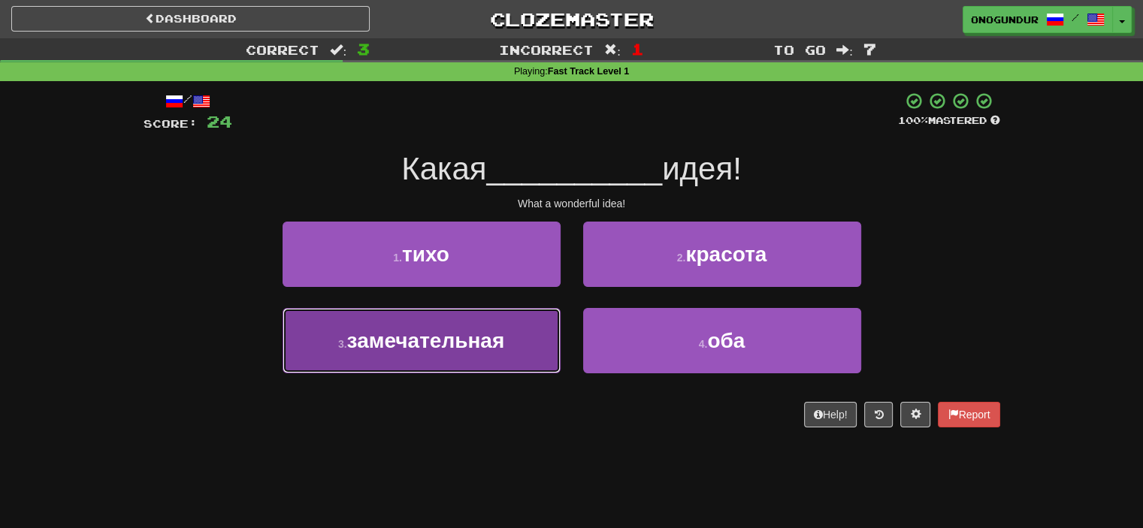
click at [553, 347] on button "3 . замечательная" at bounding box center [422, 340] width 278 height 65
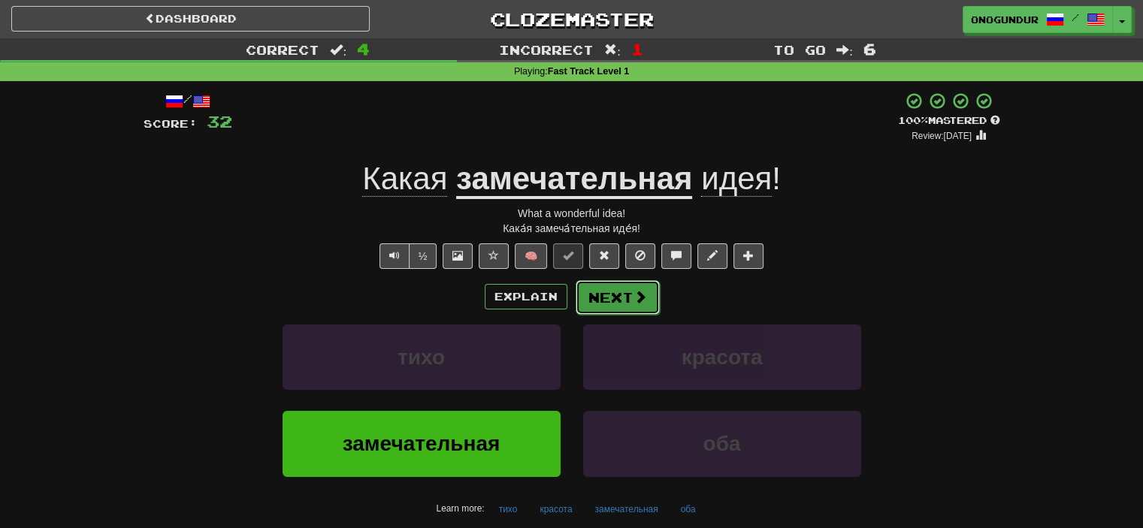
click at [607, 287] on button "Next" at bounding box center [618, 297] width 84 height 35
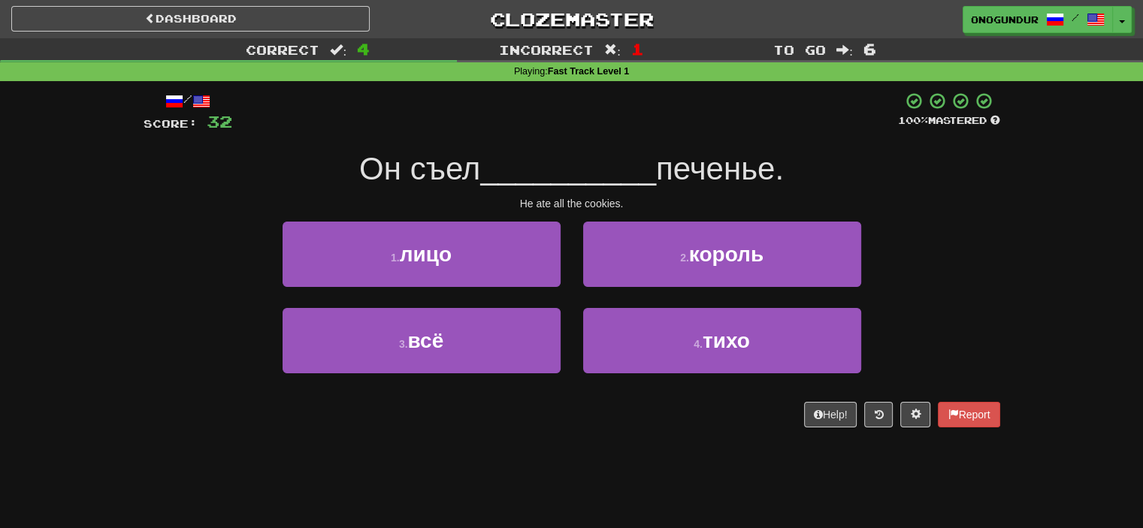
click at [1034, 295] on div "Correct : 4 Incorrect : 1 To go : 6 Playing : Fast Track Level 1 / Score: 32 10…" at bounding box center [571, 243] width 1143 height 410
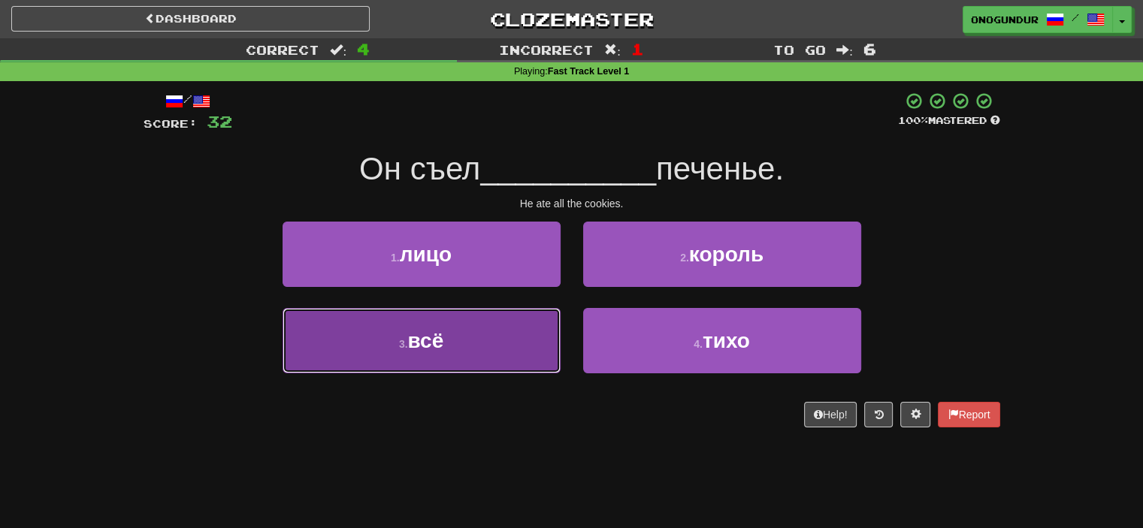
click at [455, 344] on button "3 . всё" at bounding box center [422, 340] width 278 height 65
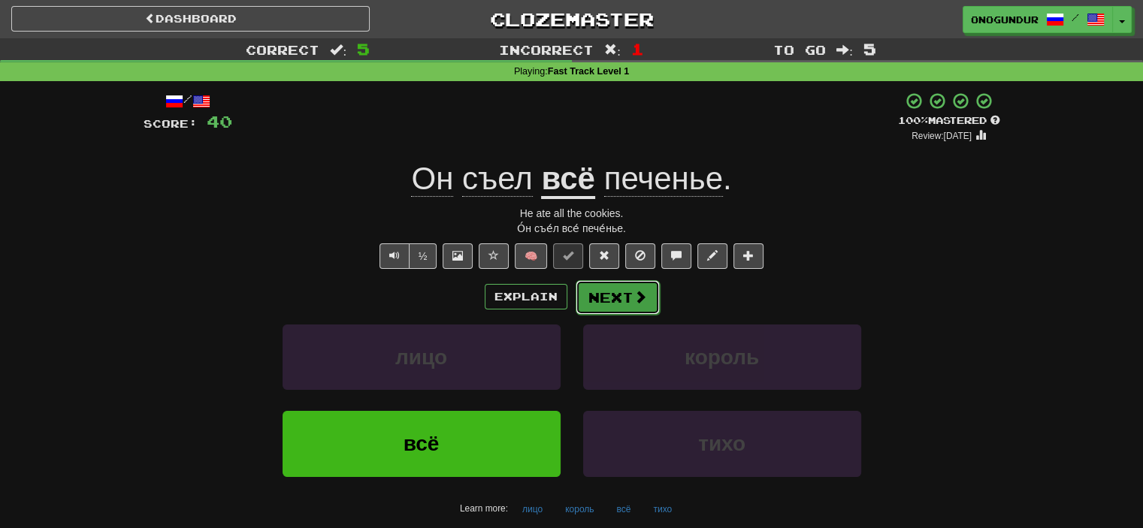
click at [598, 312] on button "Next" at bounding box center [618, 297] width 84 height 35
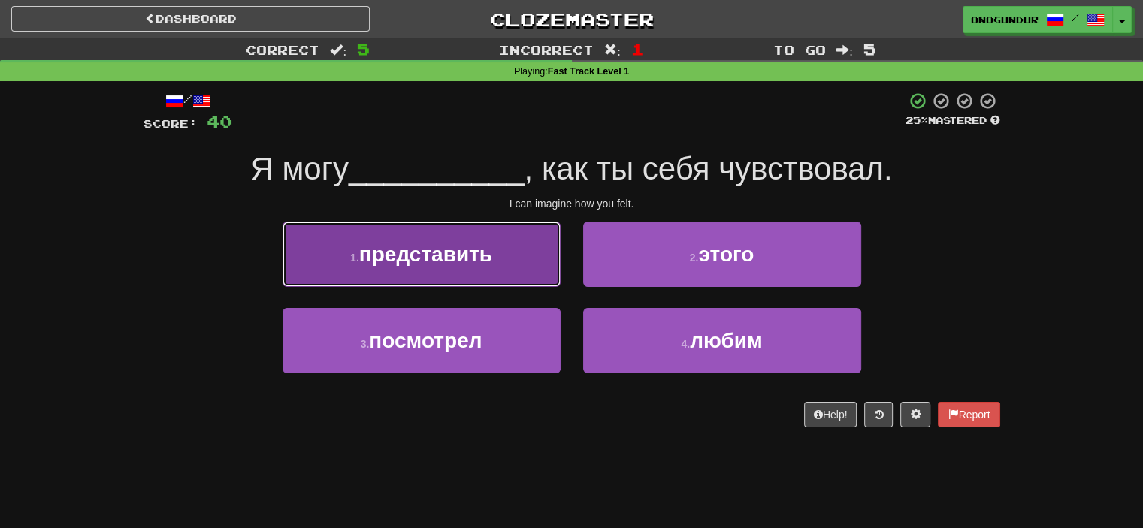
click at [522, 268] on button "1 . представить" at bounding box center [422, 254] width 278 height 65
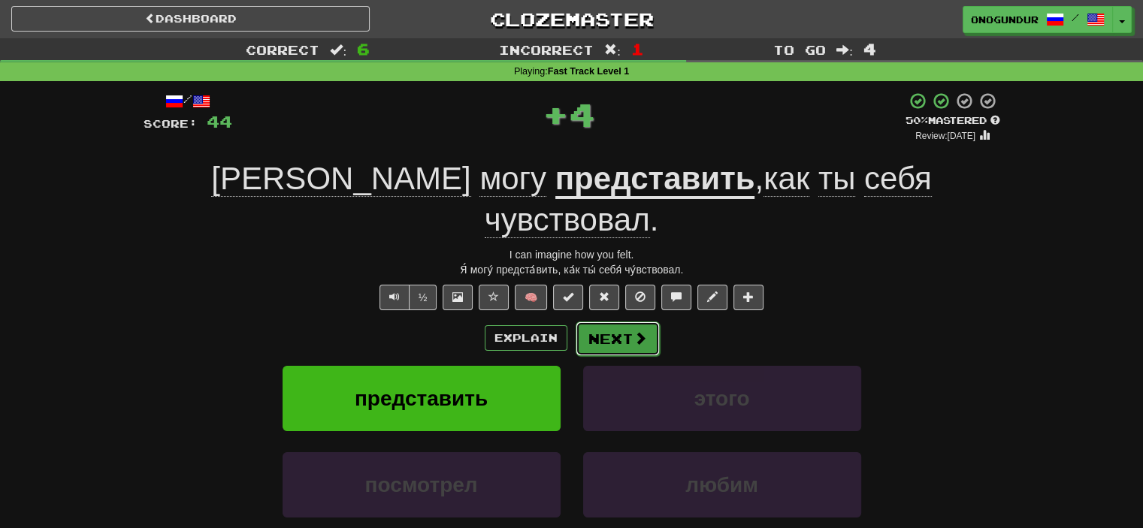
click at [604, 322] on button "Next" at bounding box center [618, 339] width 84 height 35
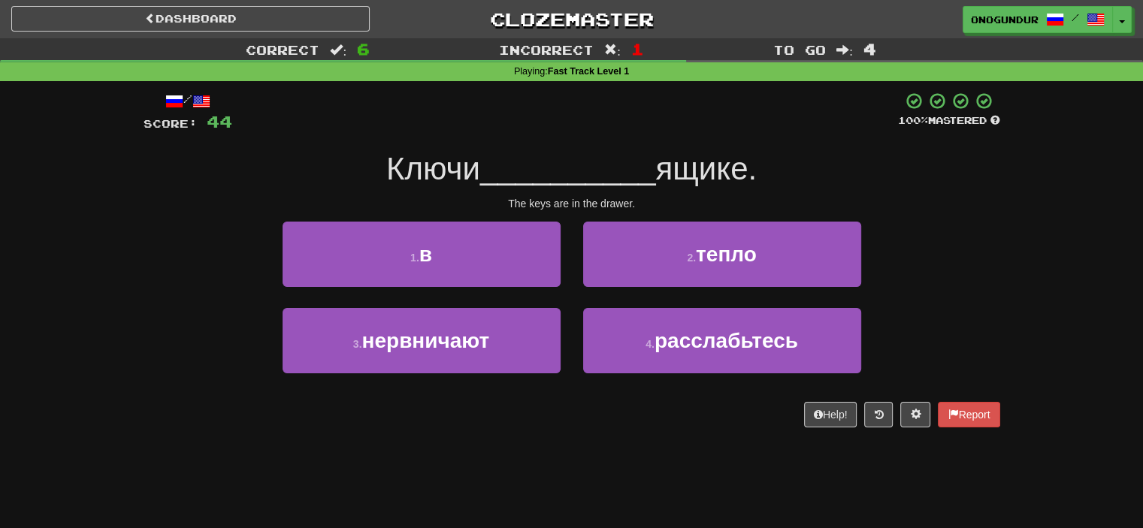
click at [587, 427] on div "/ Score: 44 100 % Mastered Ключи __________ ящике. The keys are in the drawer. …" at bounding box center [572, 265] width 857 height 368
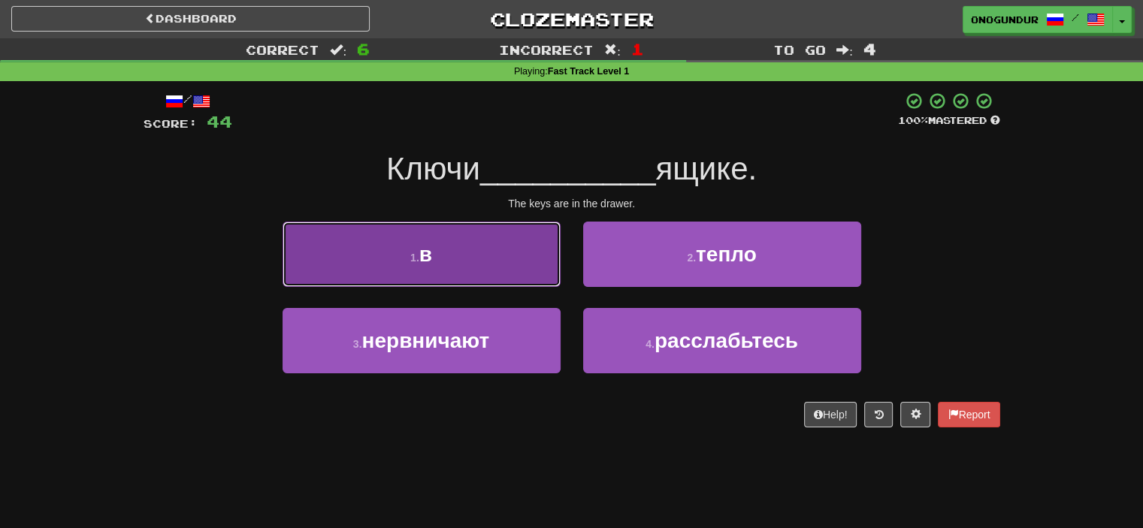
click at [541, 256] on button "1 . в" at bounding box center [422, 254] width 278 height 65
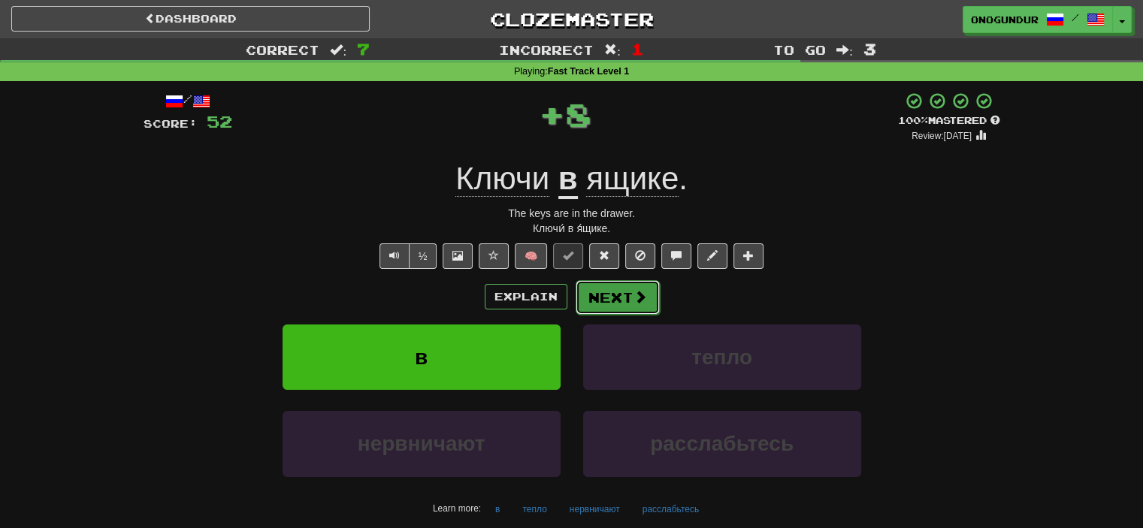
click at [624, 292] on button "Next" at bounding box center [618, 297] width 84 height 35
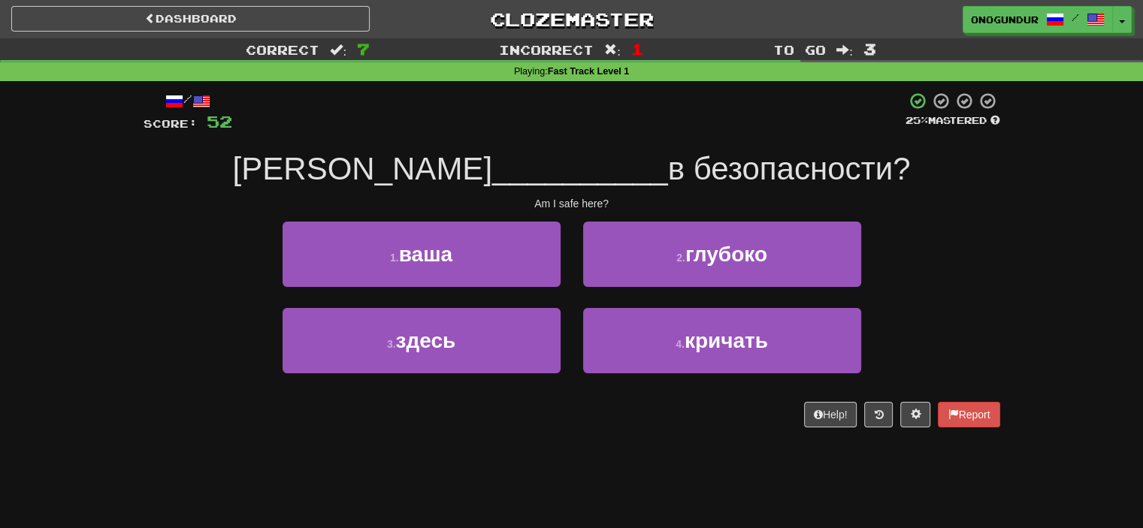
click at [604, 450] on div "Dashboard Clozemaster onogundur / Toggle Dropdown Dashboard Leaderboard Activit…" at bounding box center [571, 264] width 1143 height 528
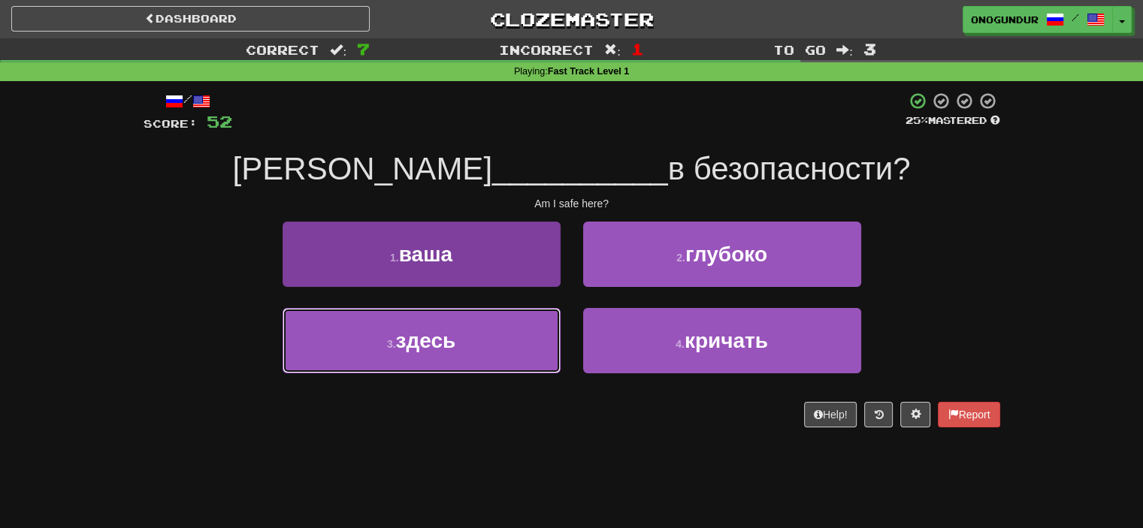
drag, startPoint x: 495, startPoint y: 344, endPoint x: 548, endPoint y: 331, distance: 55.1
click at [498, 344] on button "3 . здесь" at bounding box center [422, 340] width 278 height 65
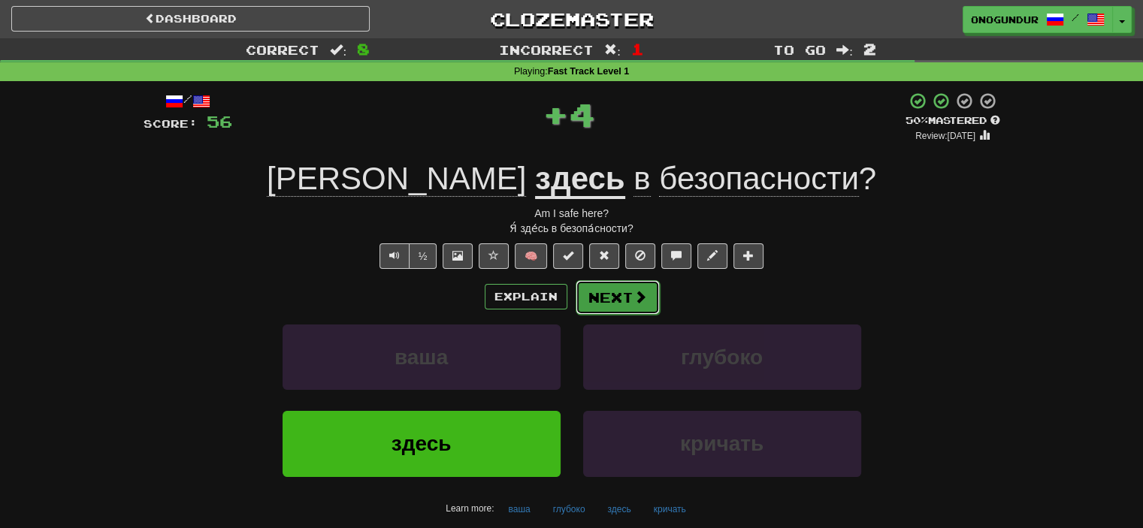
drag, startPoint x: 607, startPoint y: 303, endPoint x: 581, endPoint y: 423, distance: 123.1
click at [608, 303] on button "Next" at bounding box center [618, 297] width 84 height 35
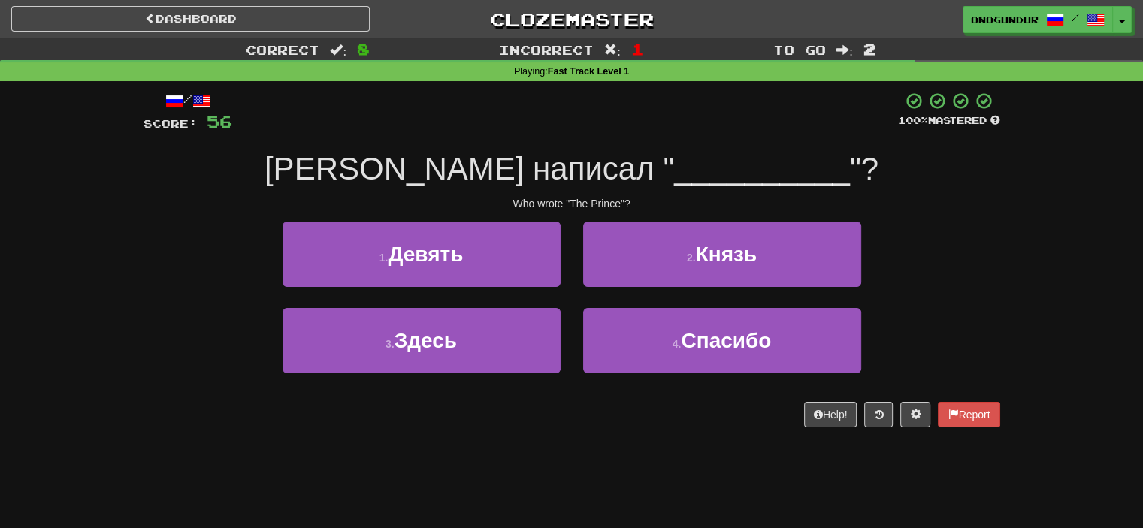
click at [580, 486] on div "Dashboard Clozemaster onogundur / Toggle Dropdown Dashboard Leaderboard Activit…" at bounding box center [571, 264] width 1143 height 528
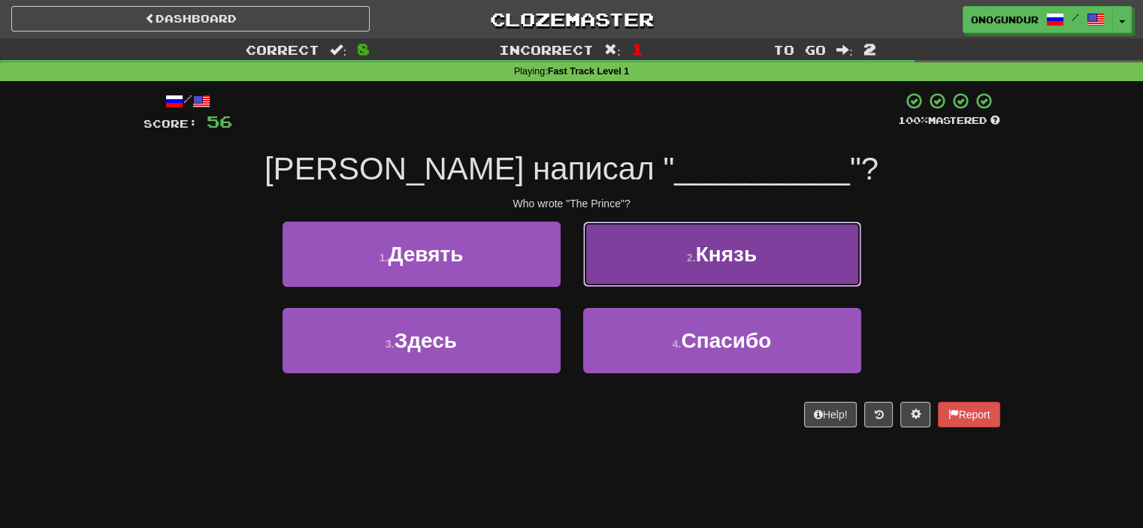
click at [655, 237] on button "2 . Князь" at bounding box center [722, 254] width 278 height 65
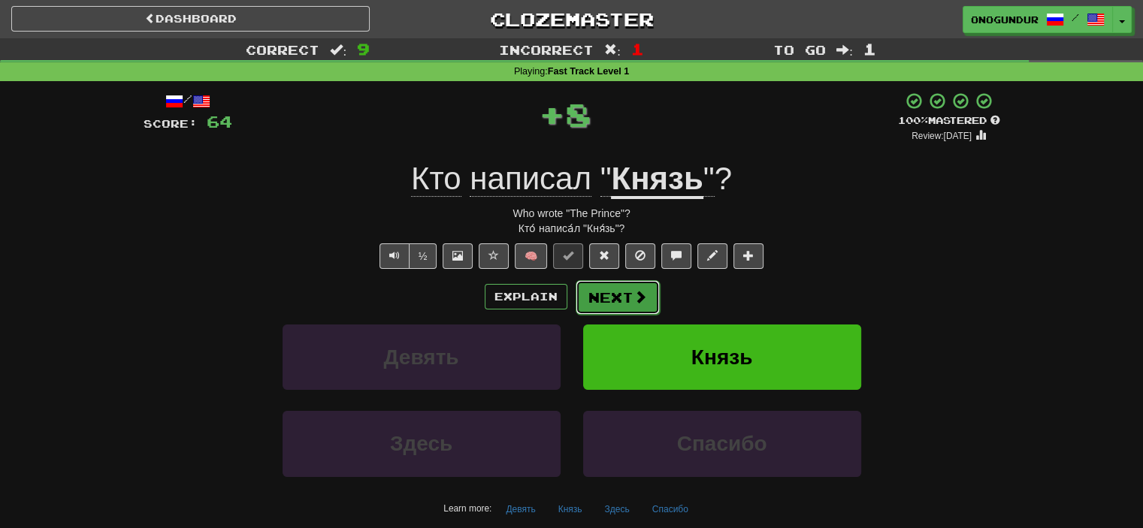
click at [608, 283] on button "Next" at bounding box center [618, 297] width 84 height 35
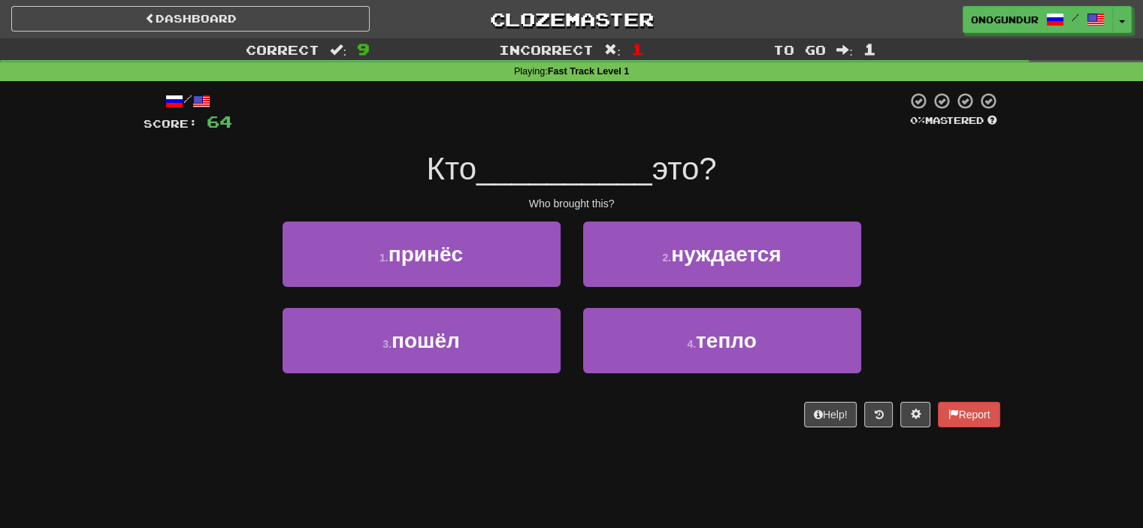
click at [595, 445] on div "/ Score: 64 0 % Mastered Кто __________ это? Who brought this? 1 . принёс 2 . н…" at bounding box center [572, 265] width 857 height 368
click at [425, 421] on div "Help! Report" at bounding box center [572, 415] width 857 height 26
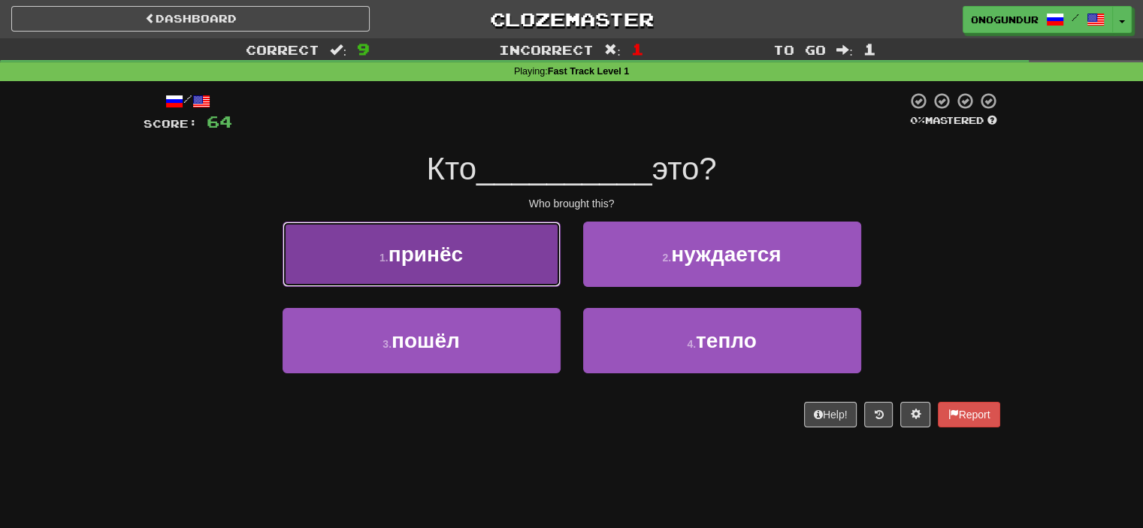
click at [495, 247] on button "1 . принёс" at bounding box center [422, 254] width 278 height 65
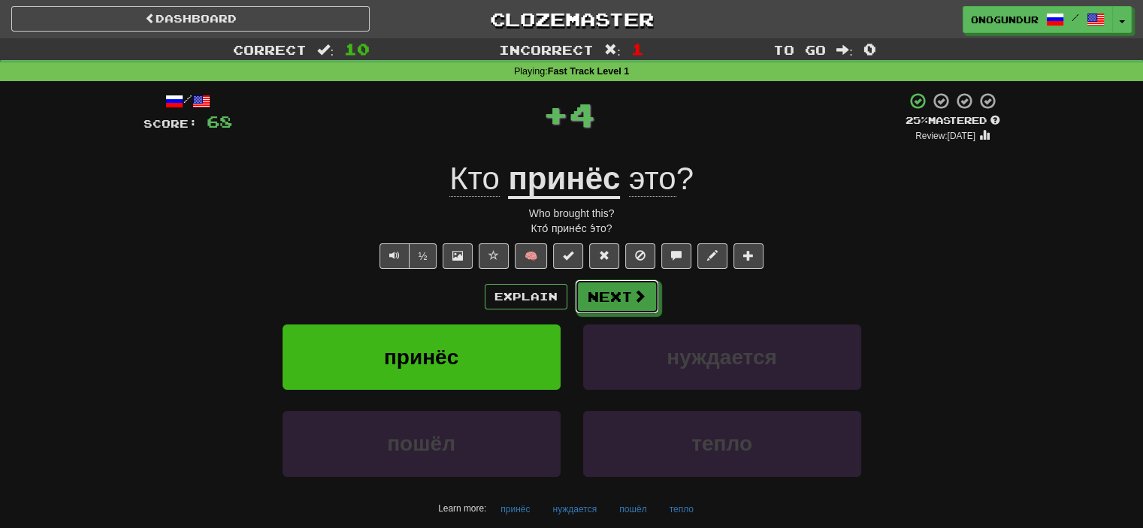
click at [622, 290] on button "Next" at bounding box center [617, 297] width 84 height 35
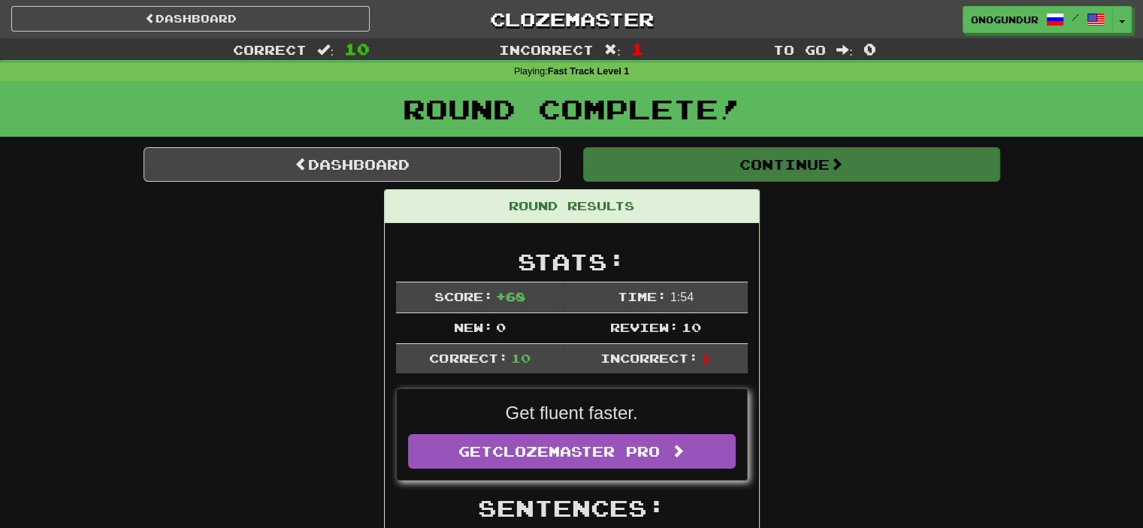
drag, startPoint x: 919, startPoint y: 396, endPoint x: 889, endPoint y: 322, distance: 79.6
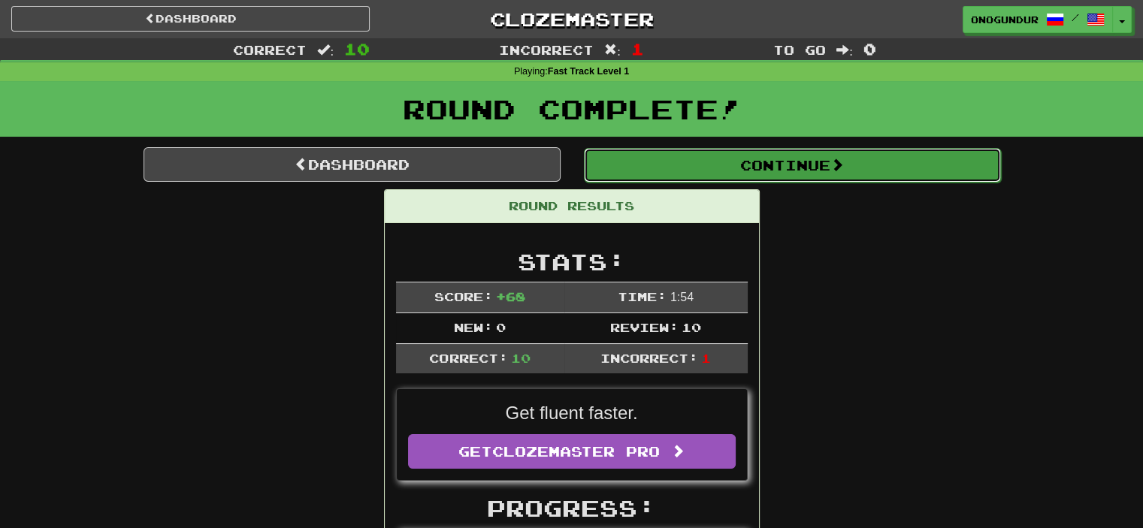
click at [812, 150] on button "Continue" at bounding box center [792, 165] width 417 height 35
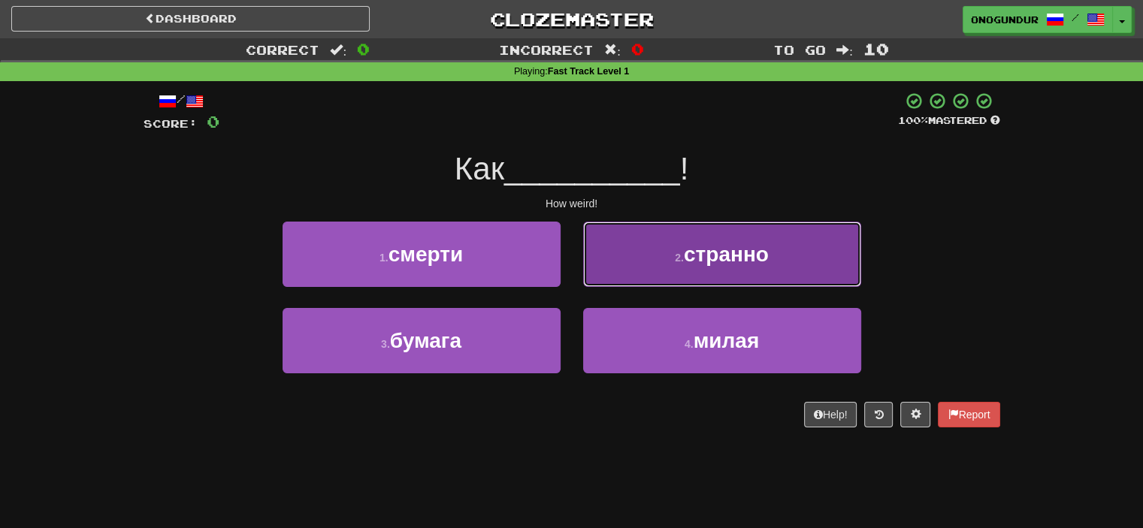
click at [634, 268] on button "2 . странно" at bounding box center [722, 254] width 278 height 65
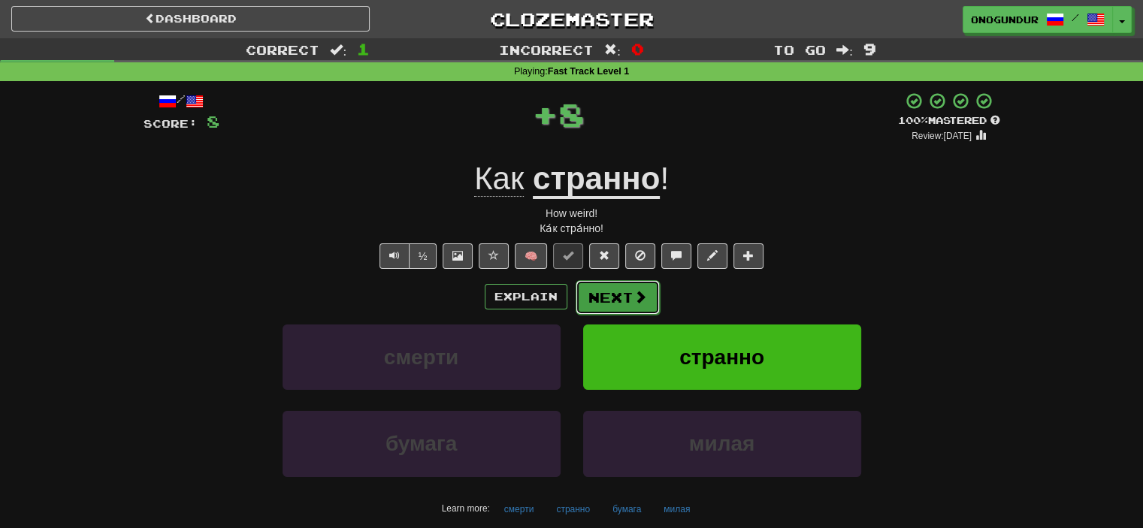
click at [592, 295] on button "Next" at bounding box center [618, 297] width 84 height 35
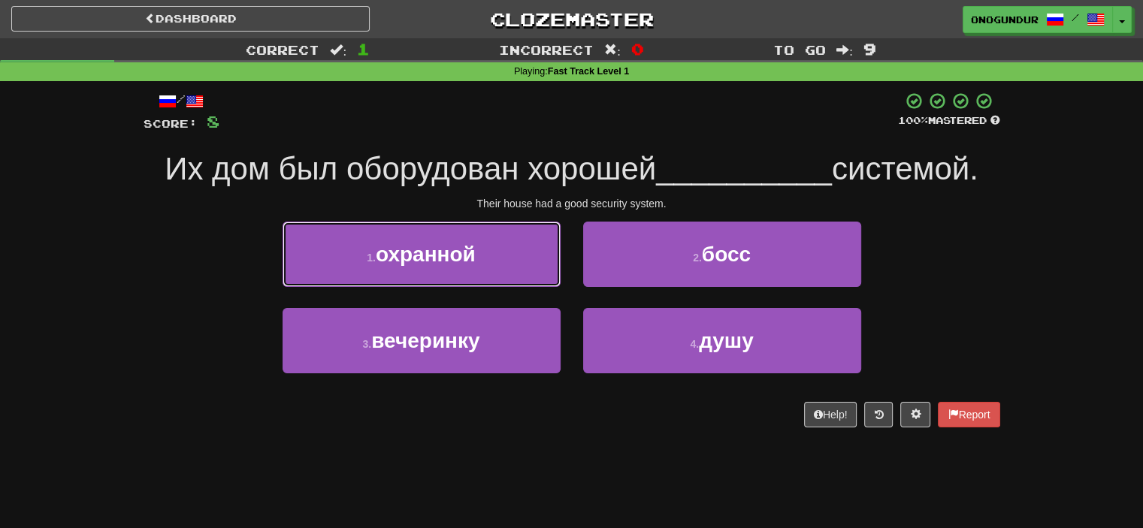
click at [362, 259] on button "1 . охранной" at bounding box center [422, 254] width 278 height 65
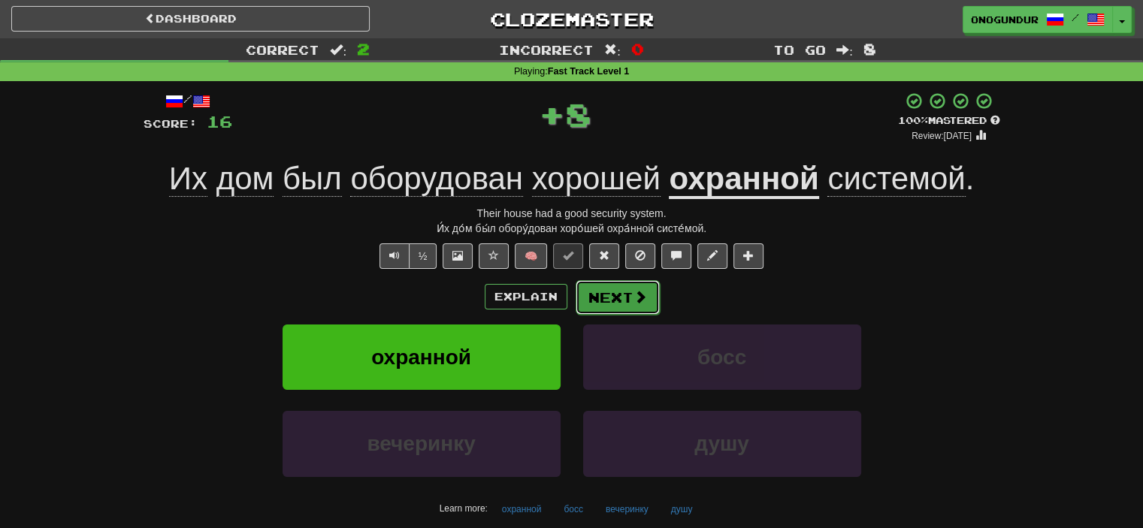
click at [620, 288] on button "Next" at bounding box center [618, 297] width 84 height 35
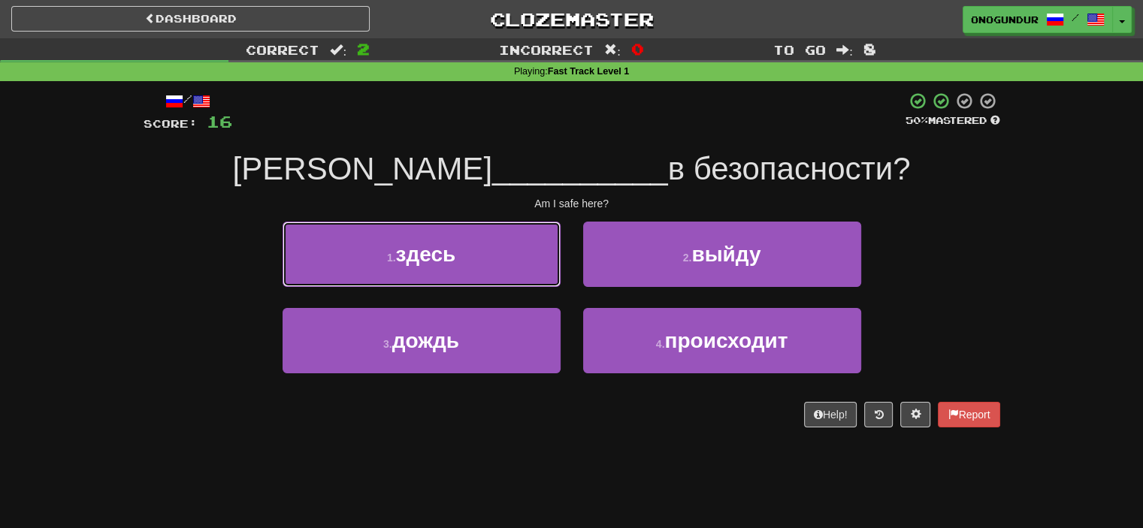
drag, startPoint x: 516, startPoint y: 254, endPoint x: 541, endPoint y: 274, distance: 32.2
click at [517, 255] on button "1 . здесь" at bounding box center [422, 254] width 278 height 65
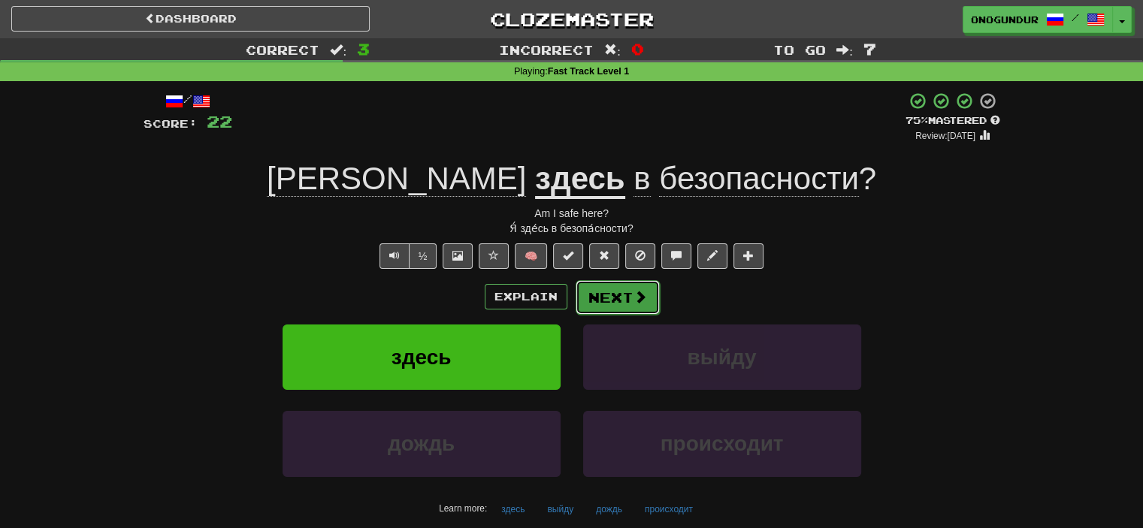
click at [615, 298] on button "Next" at bounding box center [618, 297] width 84 height 35
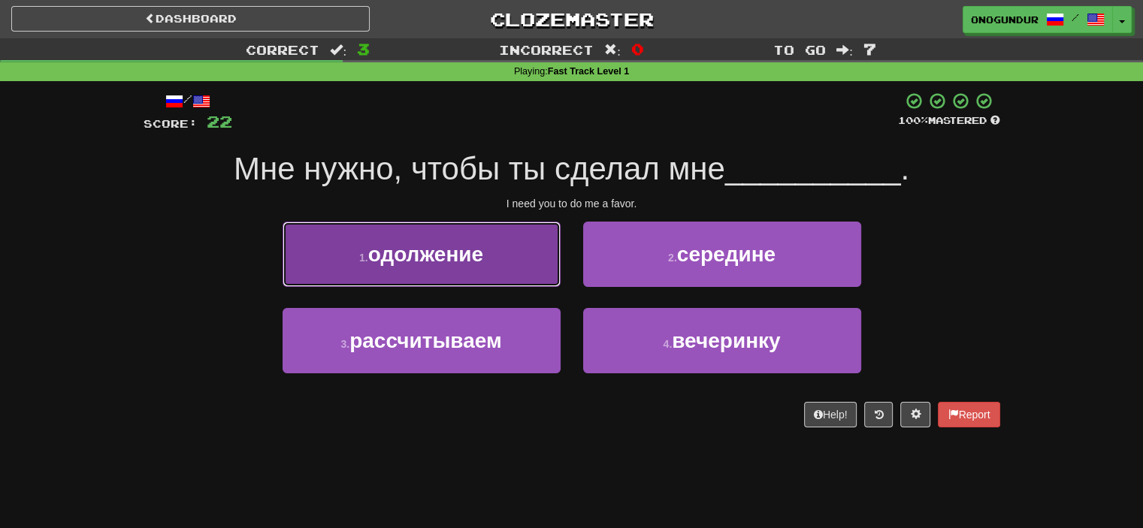
click at [510, 253] on button "1 . одолжение" at bounding box center [422, 254] width 278 height 65
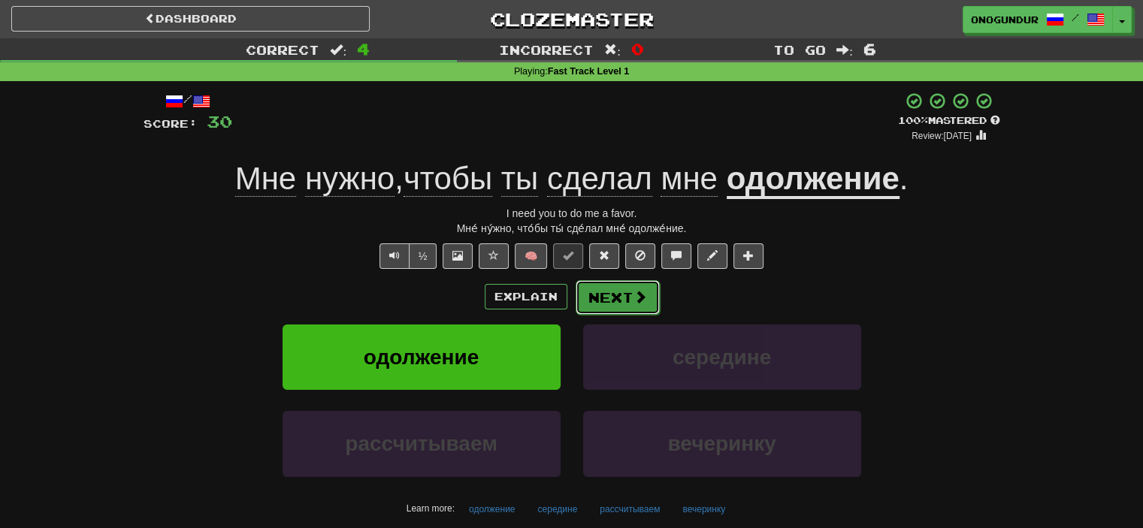
click at [616, 304] on button "Next" at bounding box center [618, 297] width 84 height 35
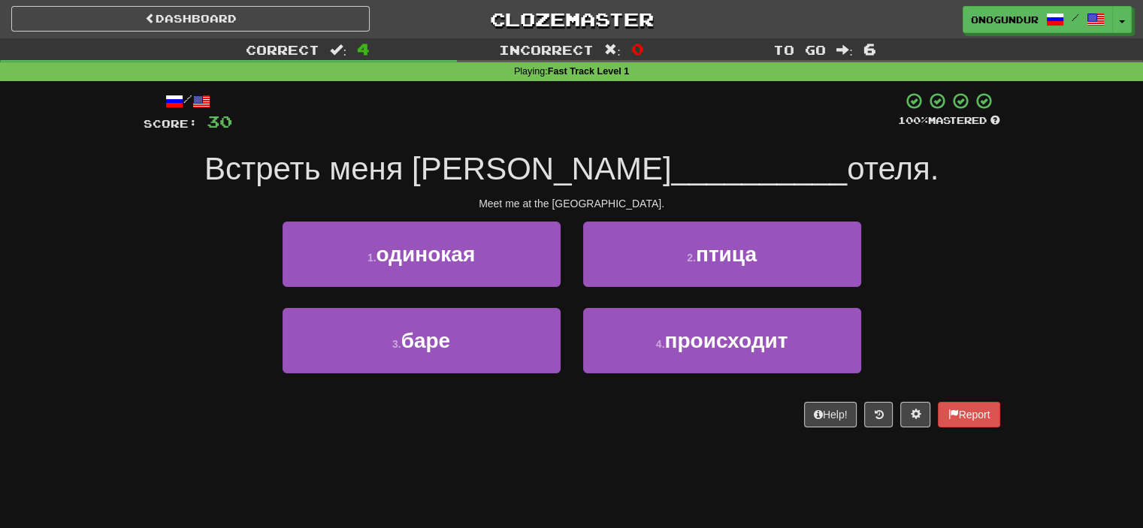
click at [954, 257] on div "1 . одинокая 2 . птица" at bounding box center [572, 265] width 902 height 86
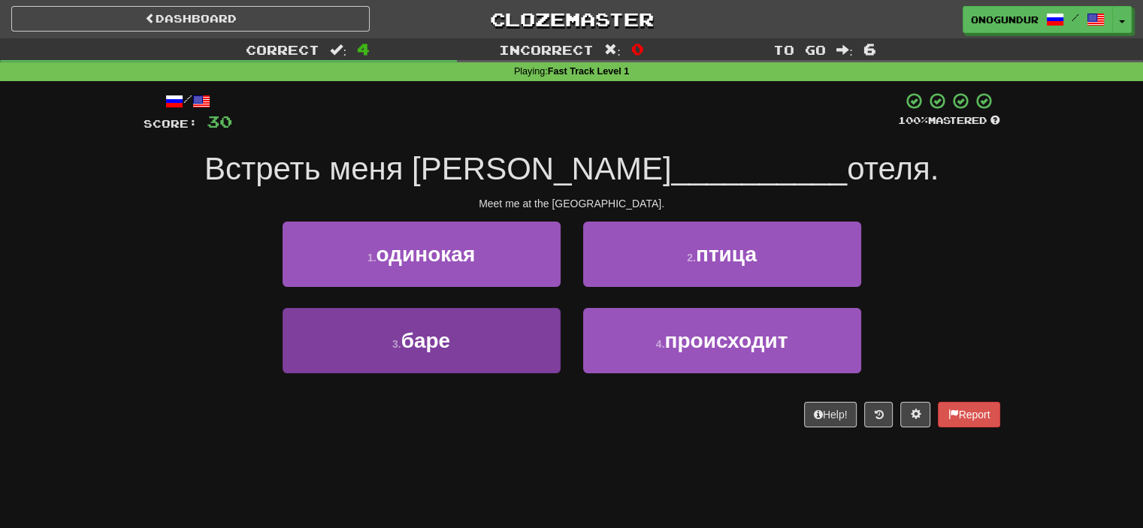
click at [529, 375] on div "3 . баре" at bounding box center [421, 351] width 301 height 86
click at [541, 362] on button "3 . баре" at bounding box center [422, 340] width 278 height 65
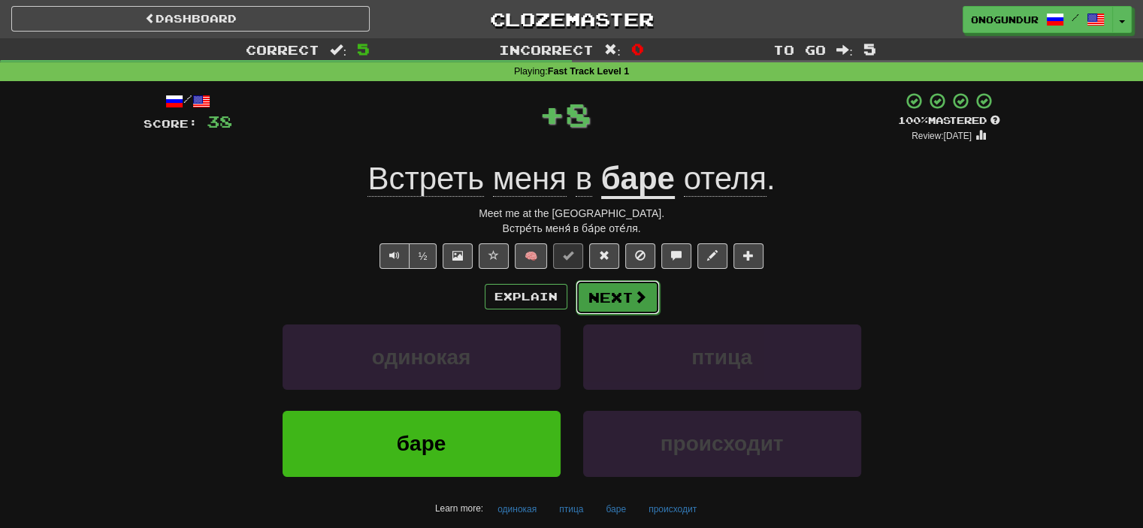
click at [625, 295] on button "Next" at bounding box center [618, 297] width 84 height 35
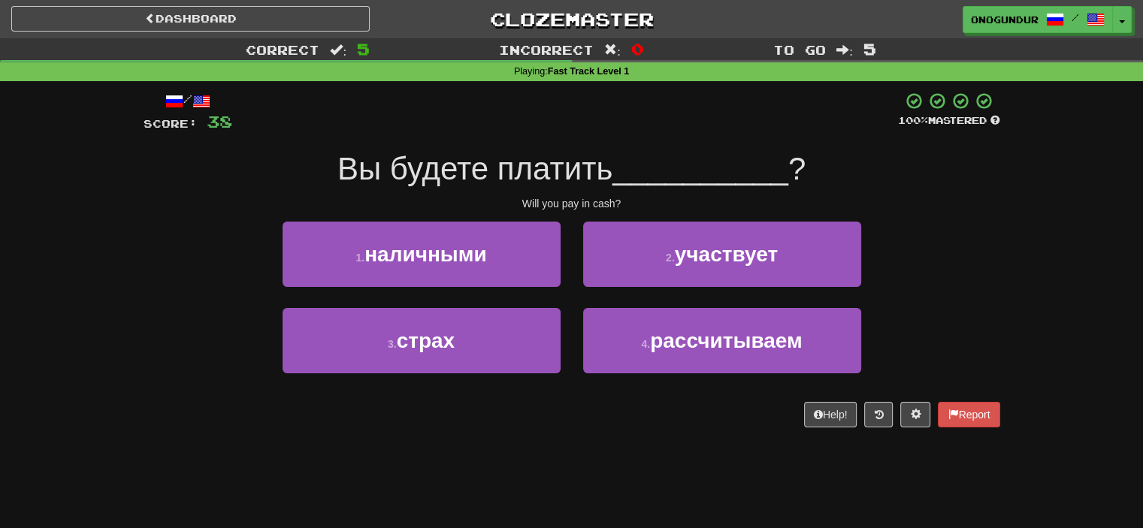
click at [604, 452] on div "Dashboard Clozemaster onogundur / Toggle Dropdown Dashboard Leaderboard Activit…" at bounding box center [571, 264] width 1143 height 528
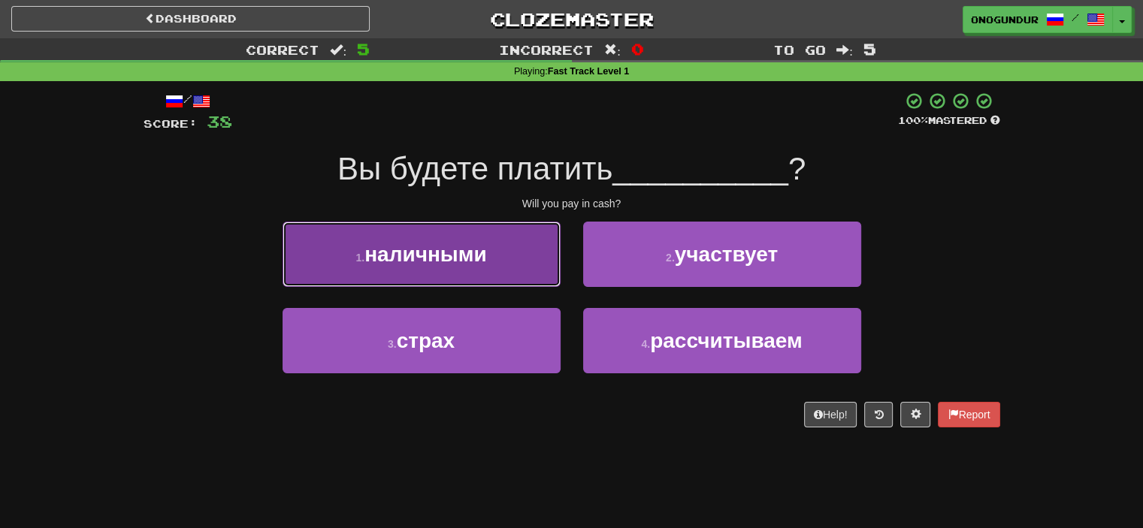
click at [515, 265] on button "1 . наличными" at bounding box center [422, 254] width 278 height 65
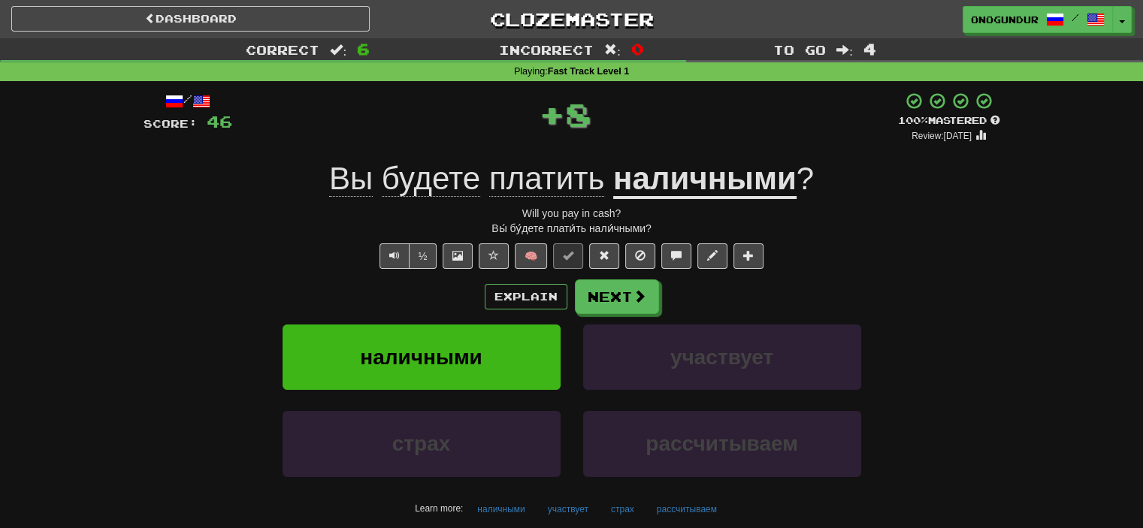
click at [638, 274] on div "/ Score: 46 + 8 100 % Mastered Review: 2026-02-11 Вы будете платить наличными ?…" at bounding box center [572, 322] width 857 height 461
click at [622, 293] on button "Next" at bounding box center [618, 297] width 84 height 35
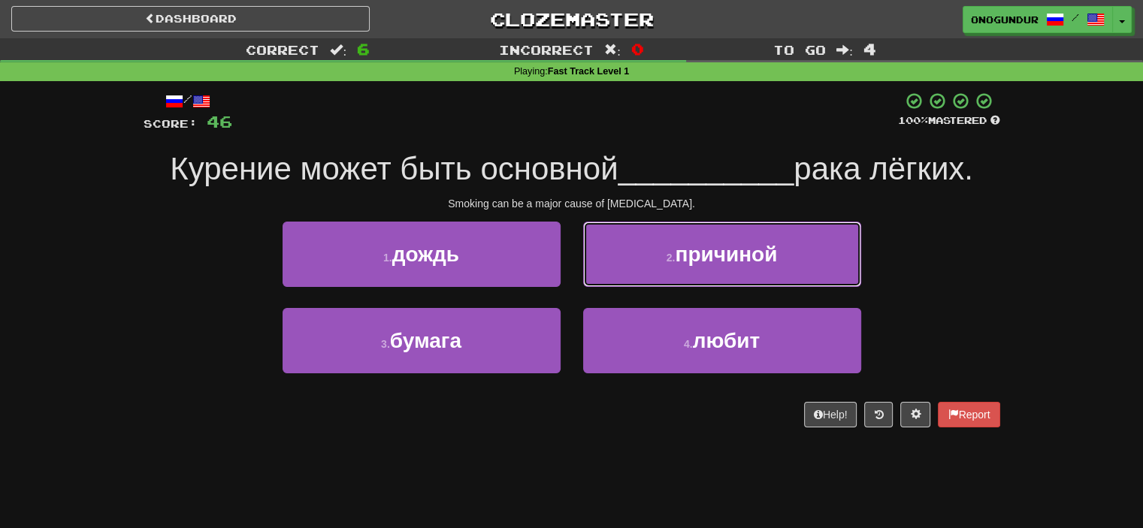
click at [767, 269] on button "2 . причиной" at bounding box center [722, 254] width 278 height 65
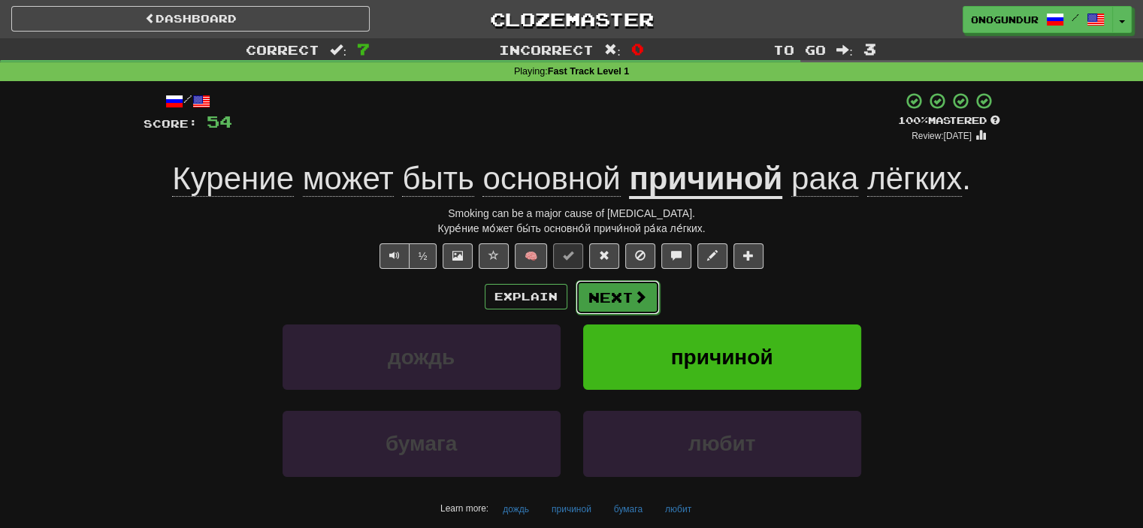
click at [626, 297] on button "Next" at bounding box center [618, 297] width 84 height 35
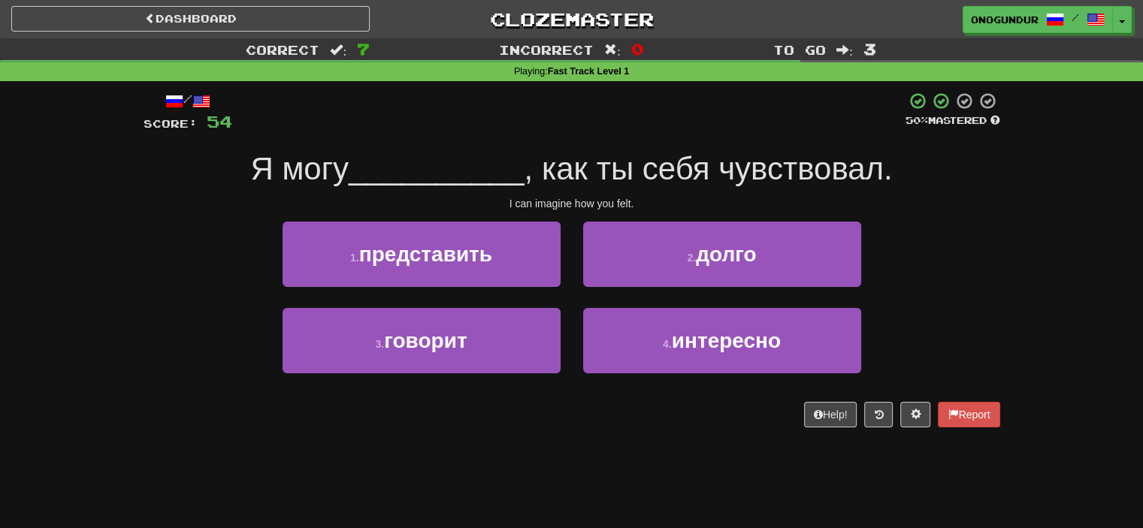
drag, startPoint x: 511, startPoint y: 288, endPoint x: 528, endPoint y: 291, distance: 17.5
click at [512, 287] on div "1 . представить" at bounding box center [421, 265] width 301 height 86
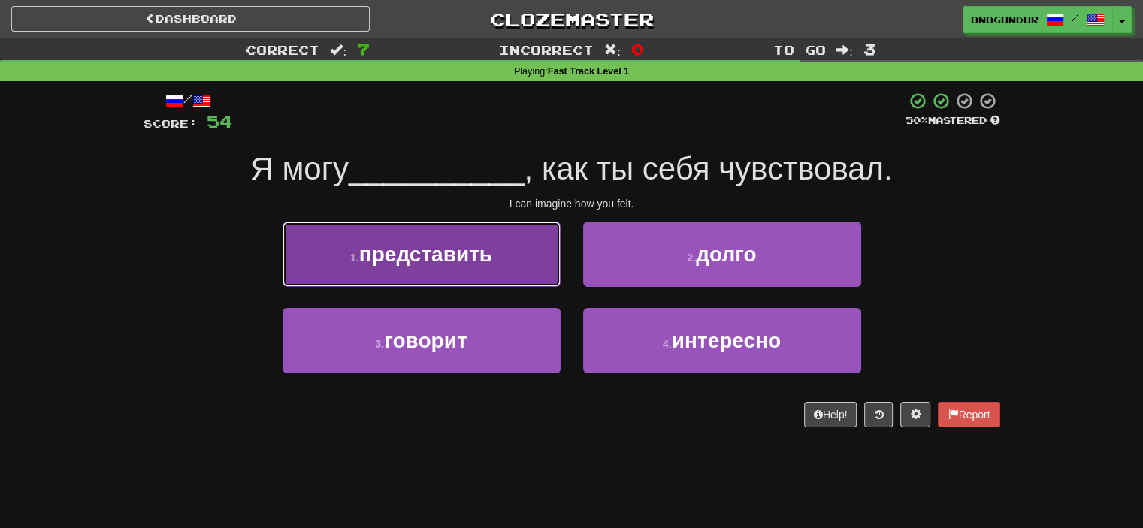
click at [503, 274] on button "1 . представить" at bounding box center [422, 254] width 278 height 65
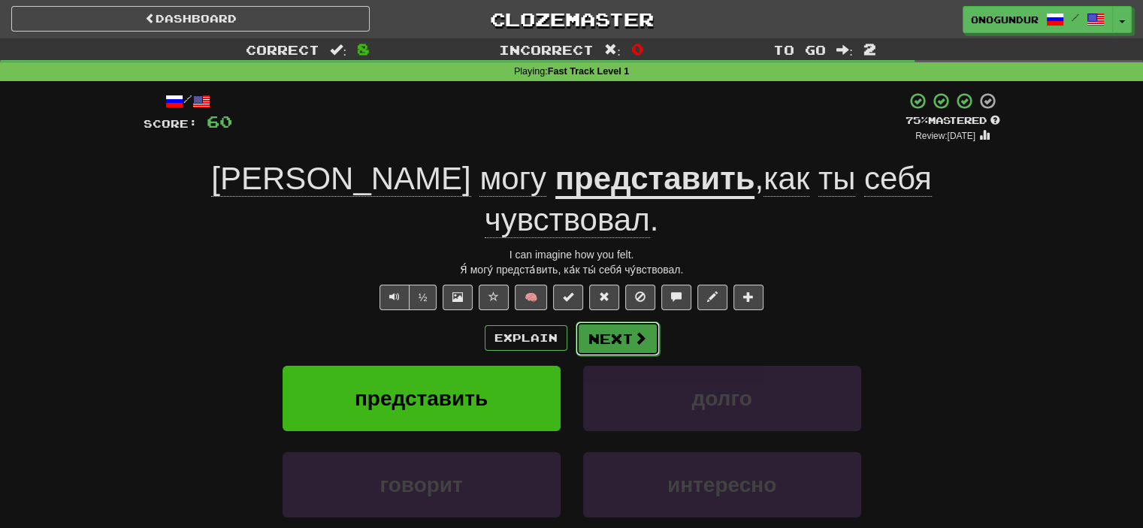
click at [604, 322] on button "Next" at bounding box center [618, 339] width 84 height 35
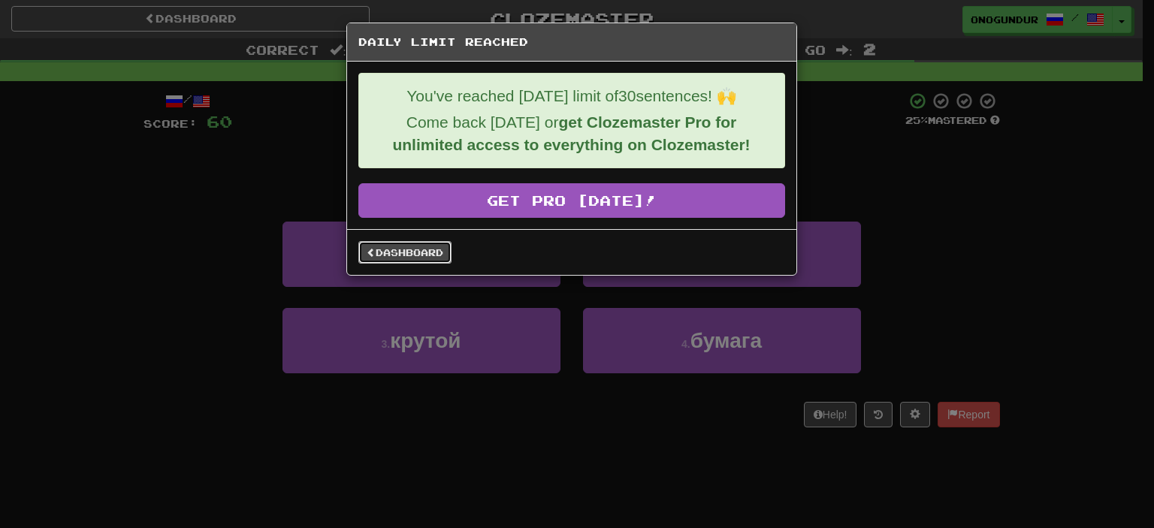
click at [405, 249] on link "Dashboard" at bounding box center [405, 252] width 93 height 23
